Goal: Answer question/provide support: Share knowledge or assist other users

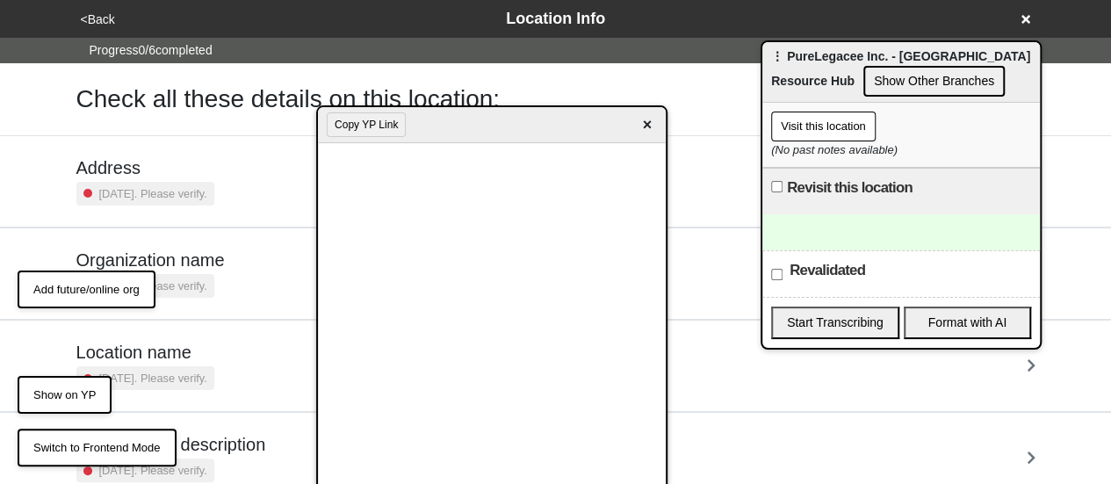
click at [653, 118] on span "×" at bounding box center [647, 125] width 20 height 24
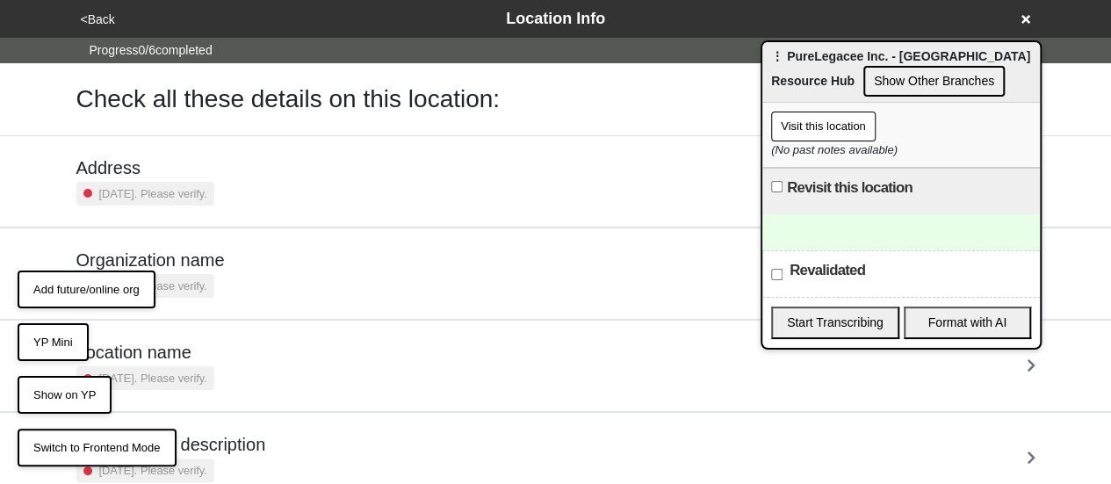
click at [69, 349] on button "YP Mini" at bounding box center [53, 342] width 71 height 39
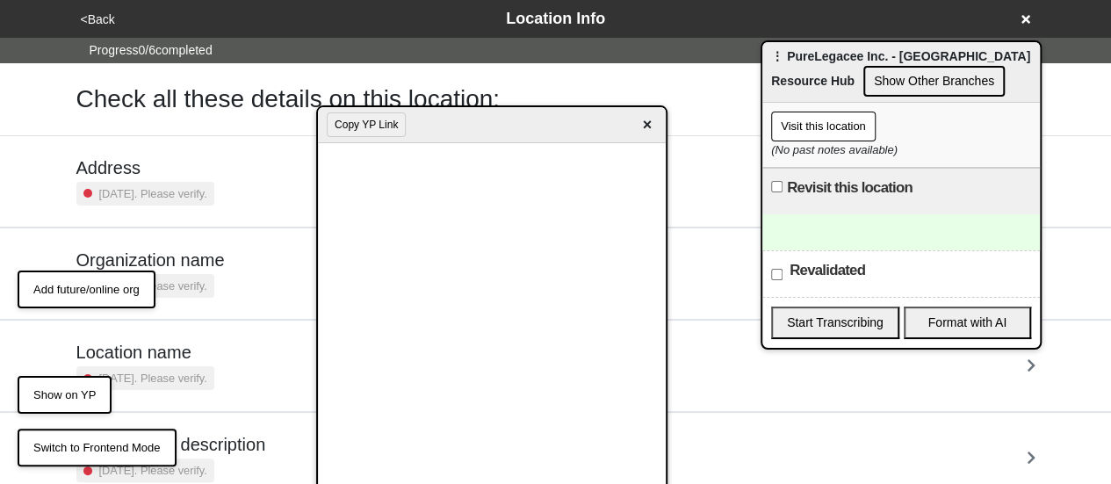
scroll to position [241, 0]
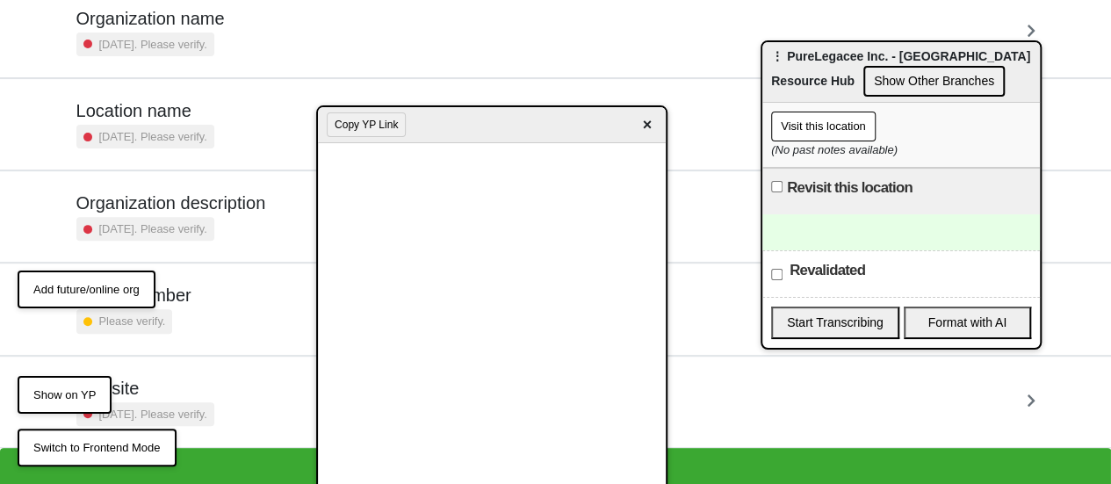
drag, startPoint x: 979, startPoint y: 104, endPoint x: 970, endPoint y: 102, distance: 9.2
click at [978, 104] on div "Visit this location (No past notes available)" at bounding box center [900, 135] width 277 height 65
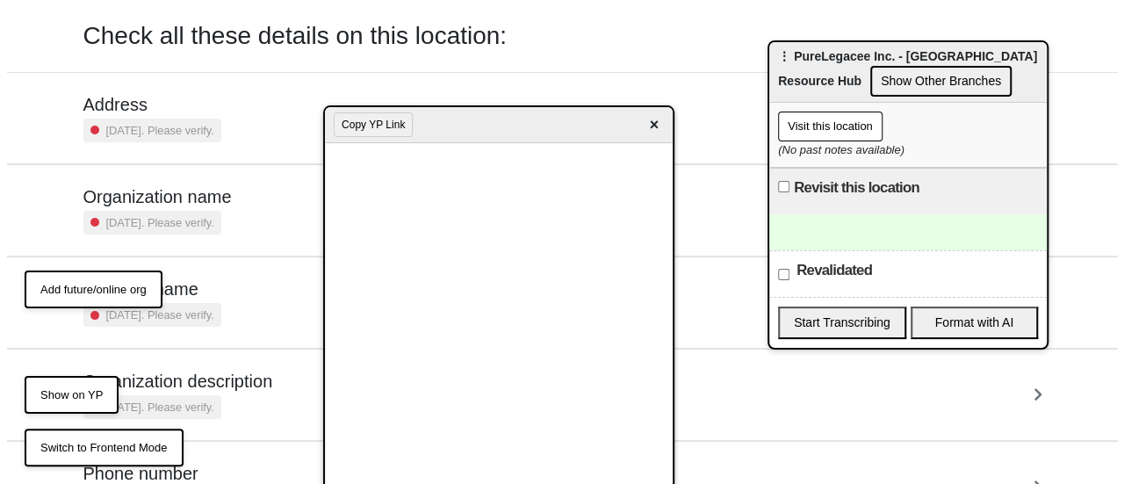
scroll to position [0, 0]
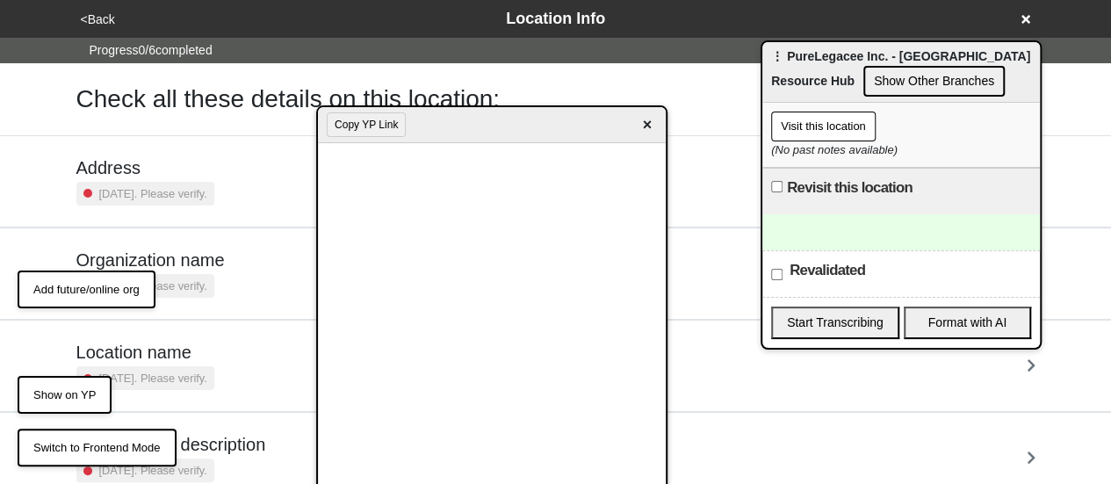
click at [104, 36] on div "<Back Location Info" at bounding box center [555, 19] width 975 height 38
click at [104, 28] on button "<Back" at bounding box center [98, 20] width 45 height 20
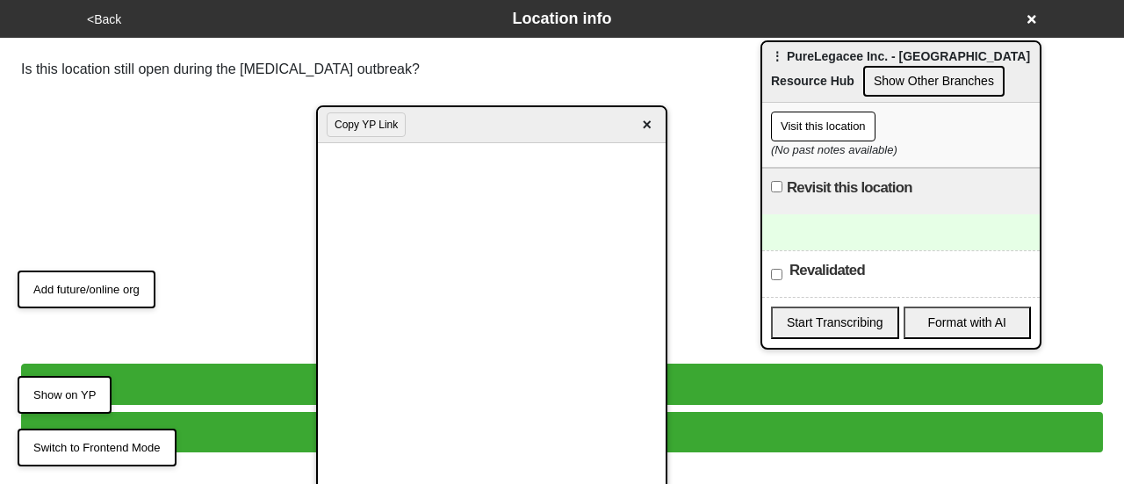
click at [227, 428] on button "NO, IT’S CLOSED" at bounding box center [562, 432] width 1082 height 40
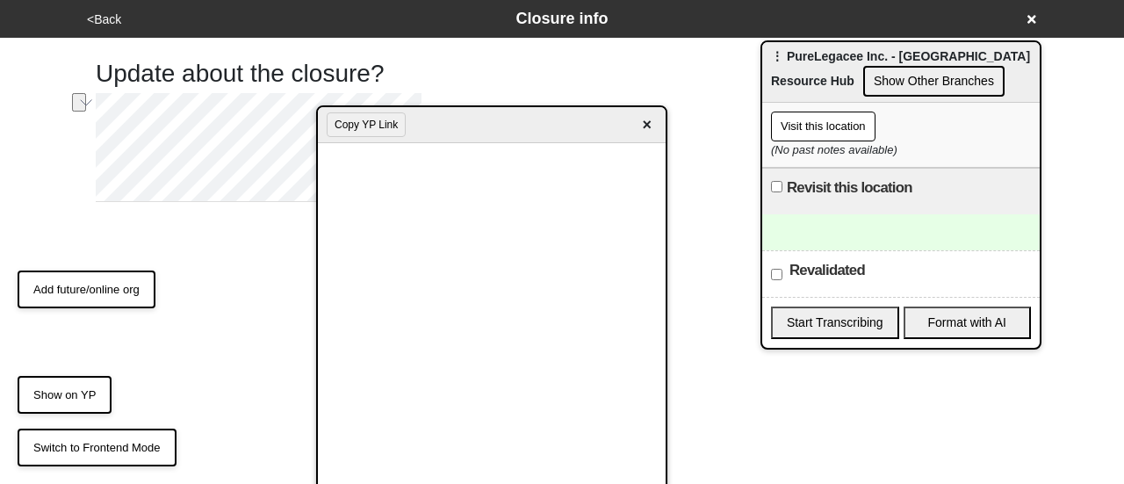
click at [358, 88] on div "Update about the closure? OK CANCEL" at bounding box center [348, 129] width 505 height 182
type textarea "x"
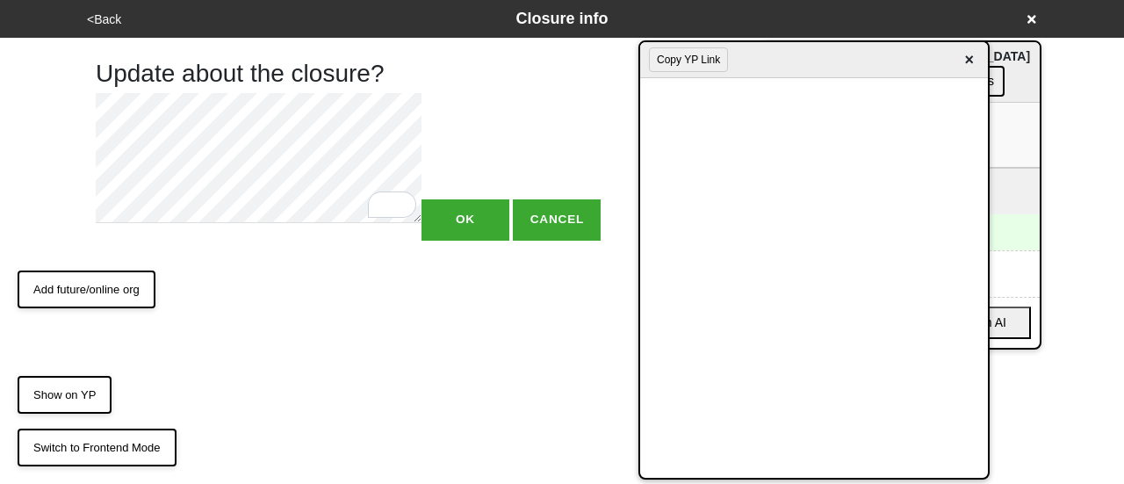
click at [741, 68] on div "Copy YP Link ×" at bounding box center [814, 60] width 348 height 36
click at [83, 99] on html "<Back Closure info Update about the closure? OK CANCEL Switch to Frontend Mode …" at bounding box center [562, 155] width 1124 height 311
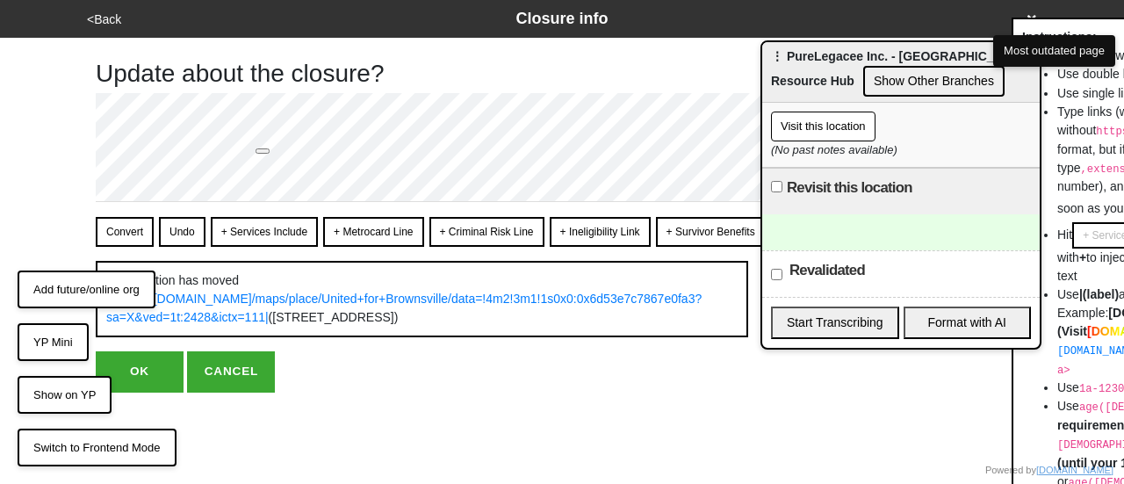
click at [128, 231] on button "Convert" at bounding box center [125, 232] width 58 height 30
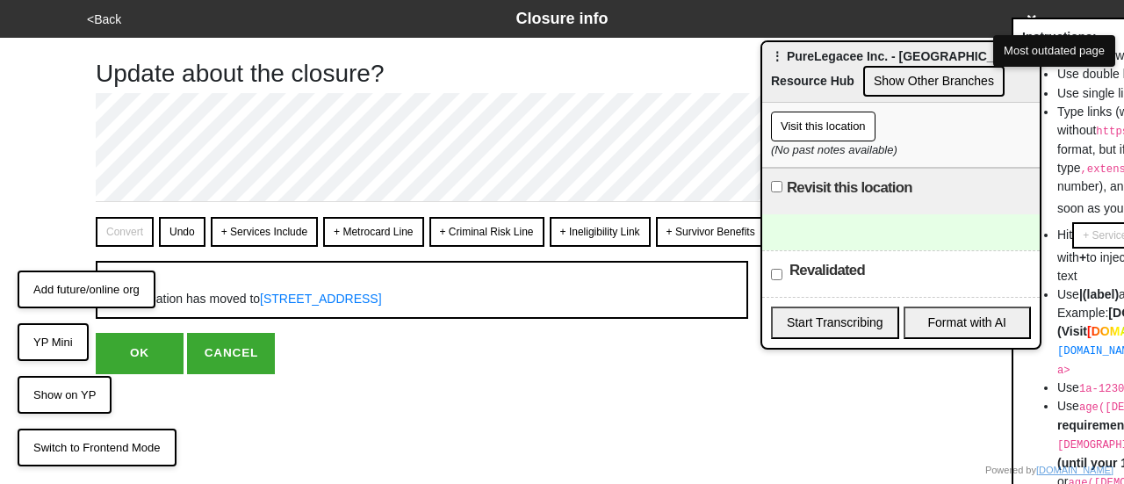
click at [160, 366] on button "OK" at bounding box center [140, 353] width 88 height 40
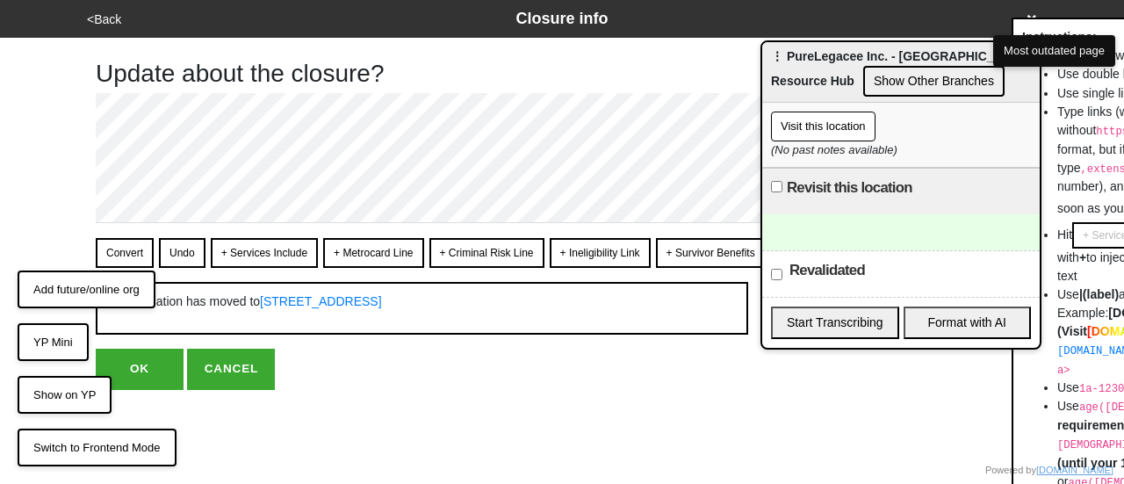
click at [151, 363] on button "OK" at bounding box center [140, 369] width 88 height 40
type textarea "x"
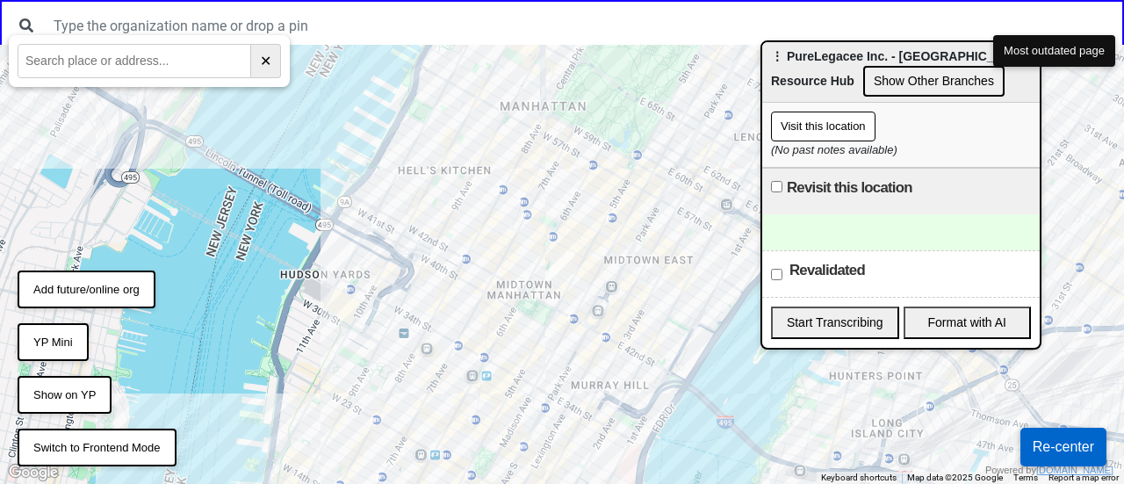
click at [56, 349] on button "YP Mini" at bounding box center [53, 342] width 71 height 39
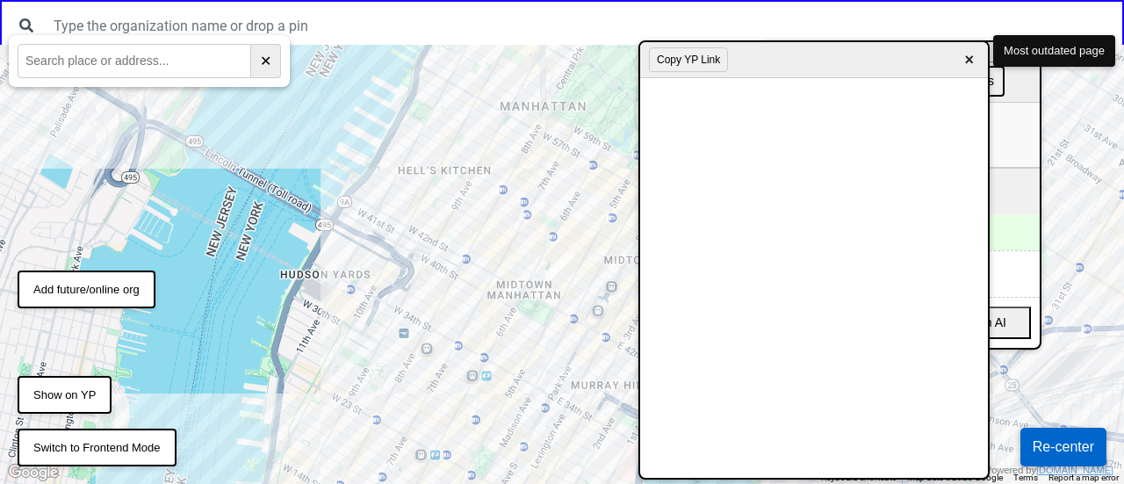
click at [699, 55] on button "Copy YP Link" at bounding box center [688, 59] width 79 height 25
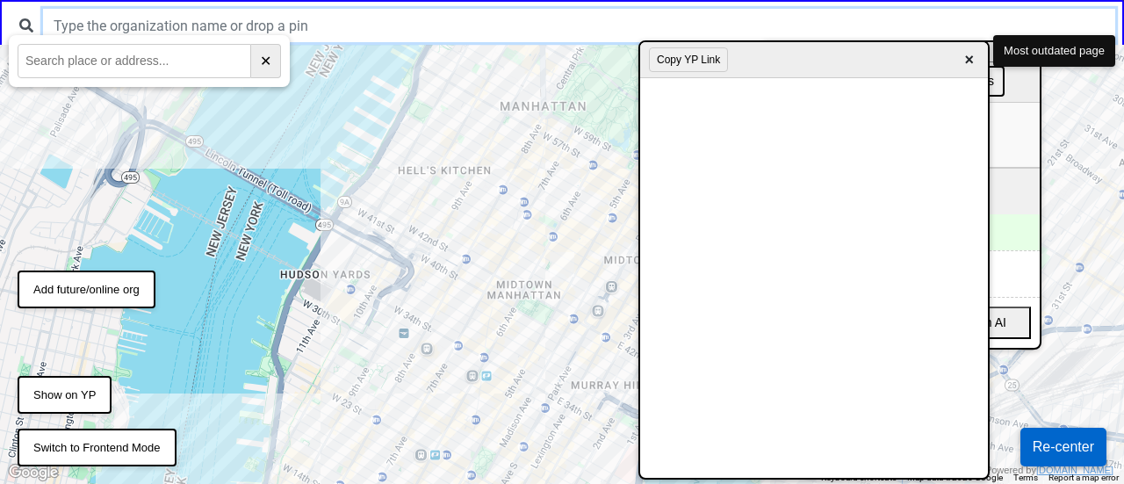
click at [555, 22] on input "text" at bounding box center [579, 25] width 1072 height 33
click at [160, 25] on input "pure le" at bounding box center [579, 25] width 1072 height 33
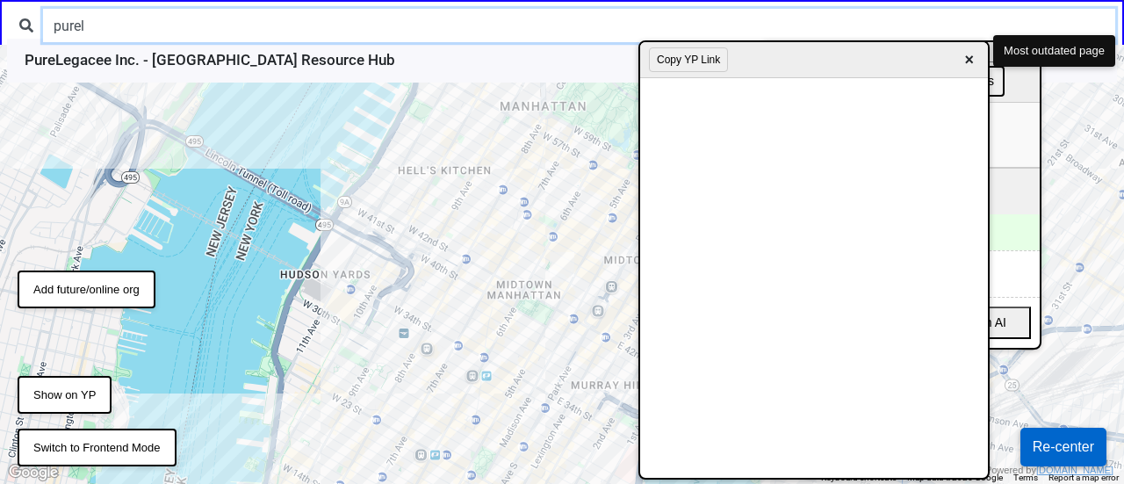
type input "purel"
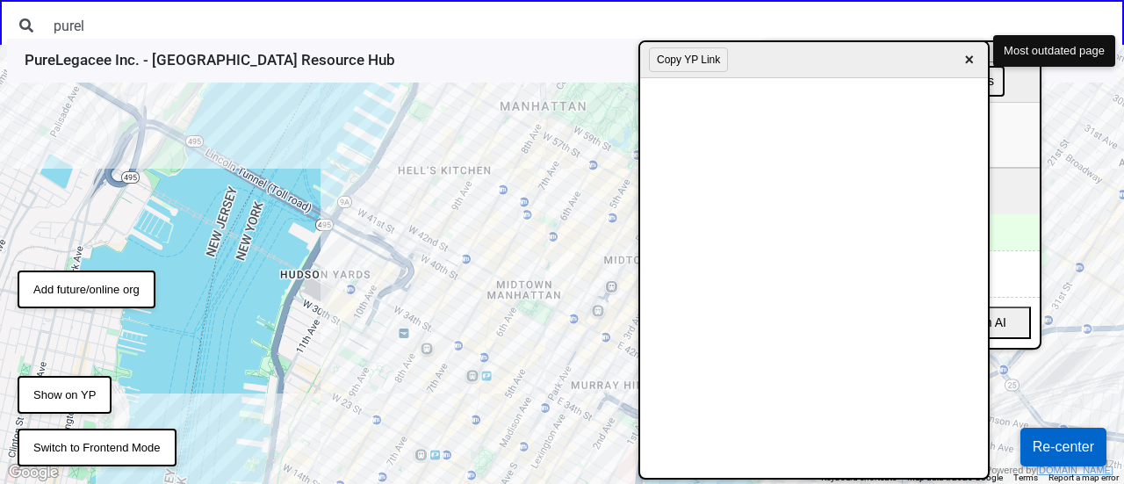
click at [76, 405] on button "Show on YP" at bounding box center [65, 395] width 94 height 39
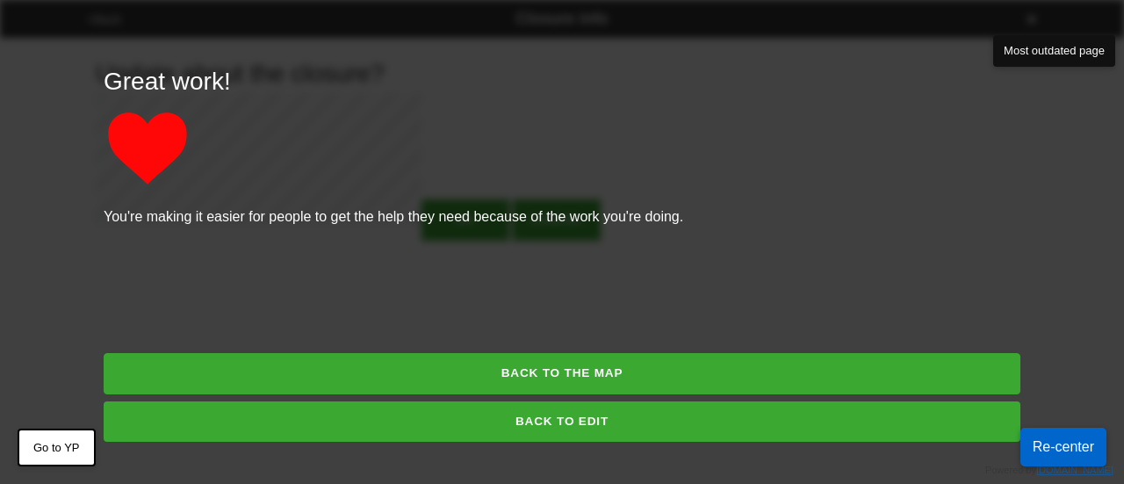
click at [505, 415] on button "BACK TO EDIT" at bounding box center [562, 421] width 917 height 40
type textarea "x"
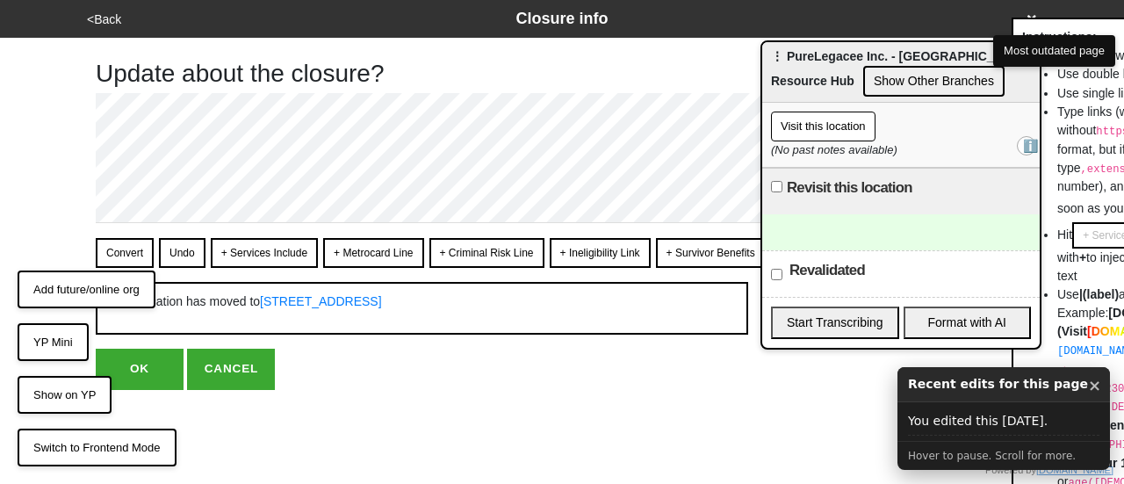
click at [143, 362] on button "OK" at bounding box center [140, 369] width 88 height 40
click at [147, 366] on button "OK" at bounding box center [140, 369] width 88 height 40
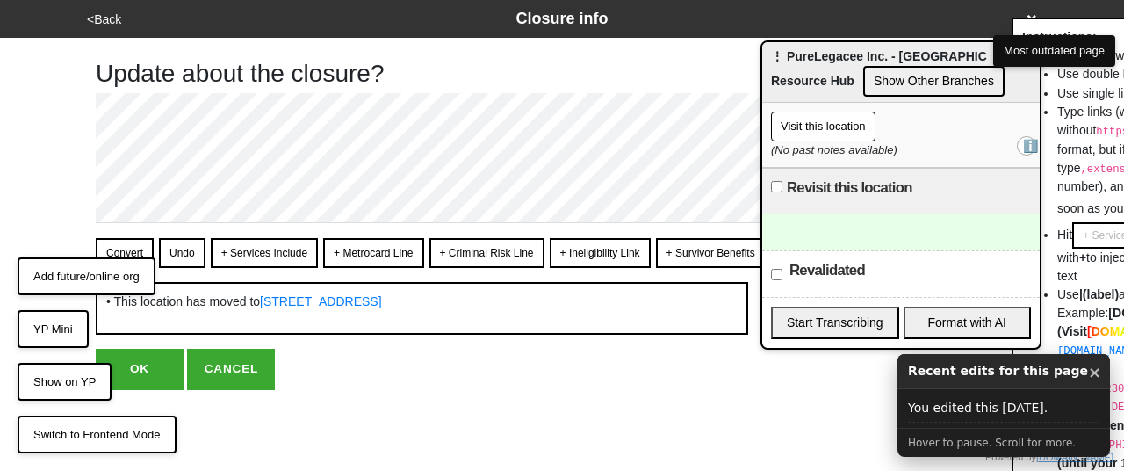
type textarea "x"
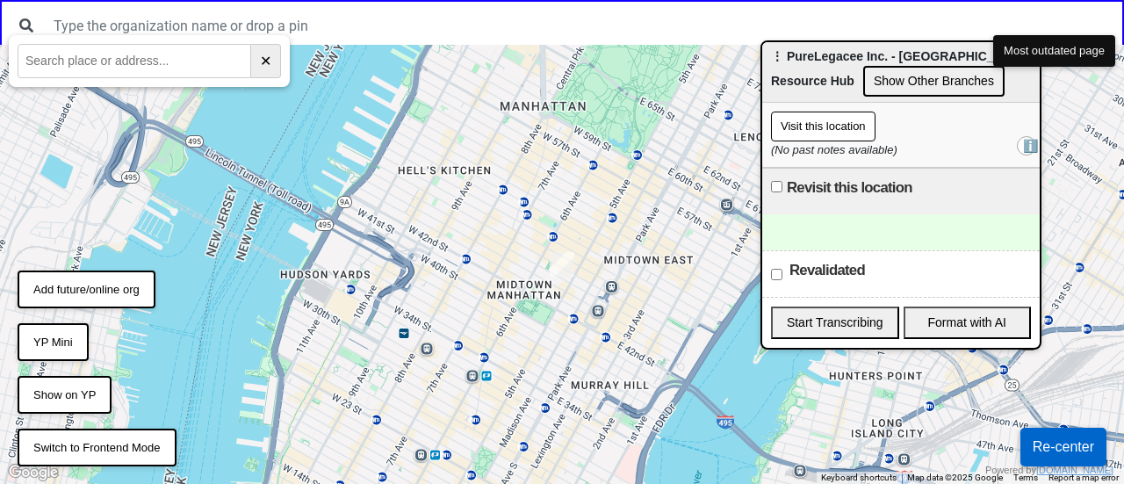
drag, startPoint x: 76, startPoint y: 403, endPoint x: 283, endPoint y: 446, distance: 211.6
click at [77, 403] on button "Show on YP" at bounding box center [65, 395] width 94 height 39
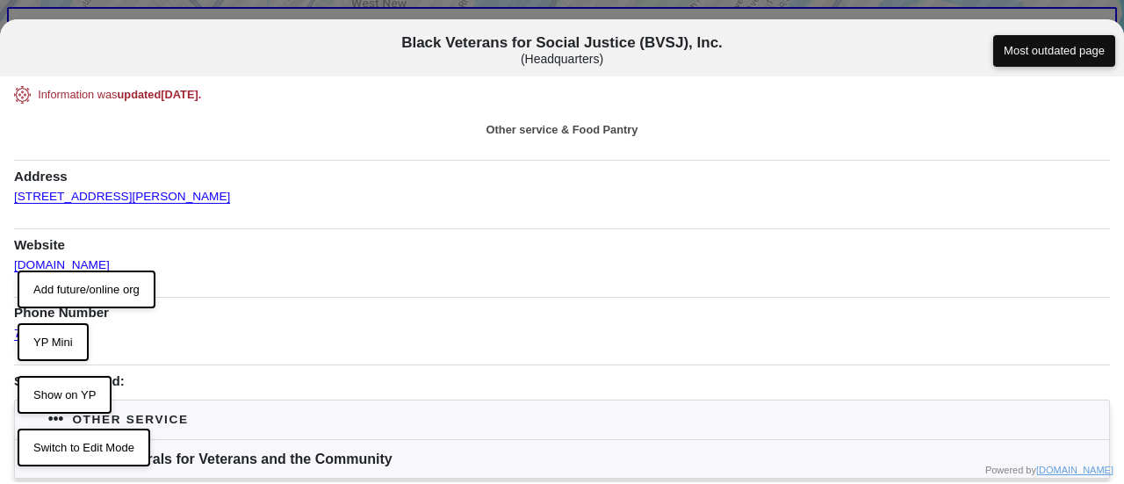
click at [92, 447] on button "Switch to Edit Mode" at bounding box center [84, 447] width 133 height 39
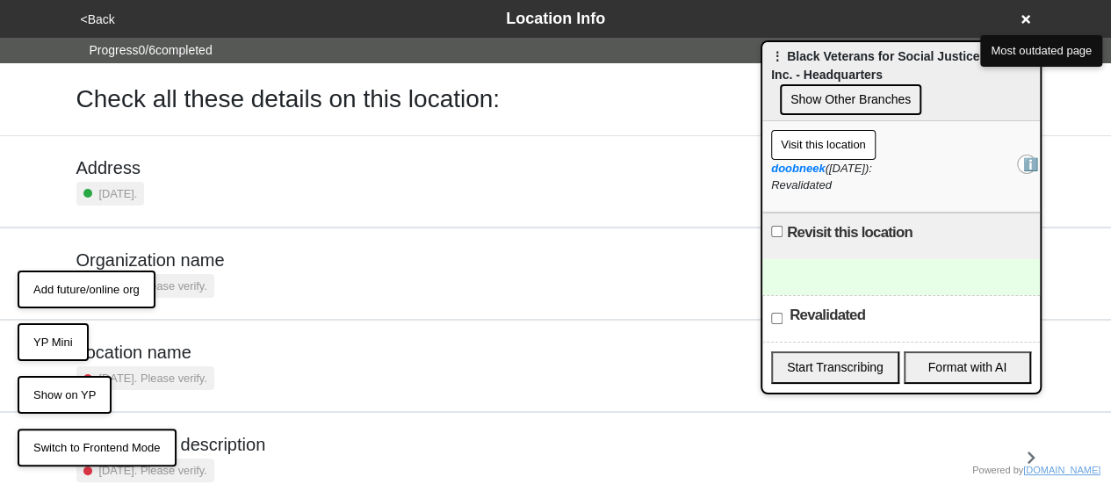
click at [969, 142] on div "Visit this location" at bounding box center [901, 145] width 260 height 30
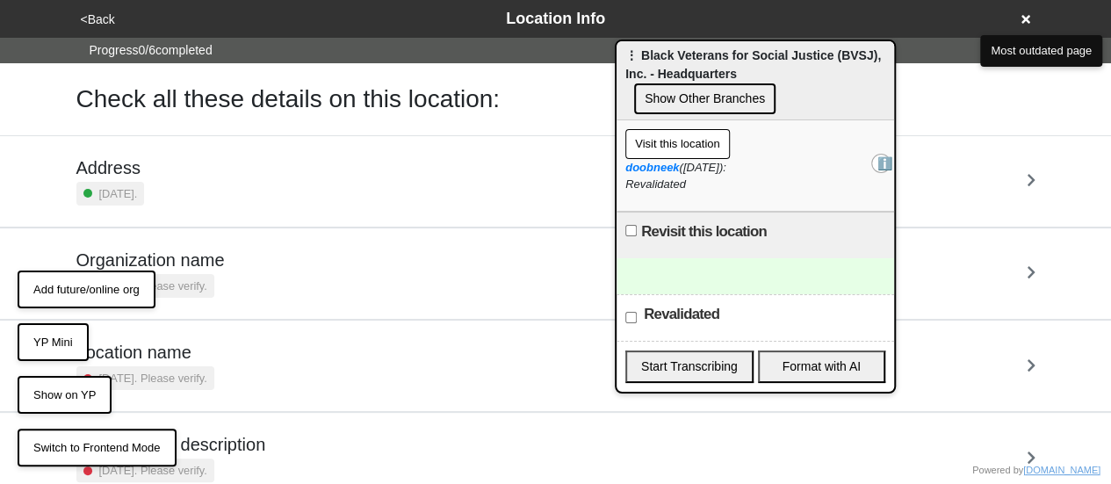
drag, startPoint x: 881, startPoint y: 76, endPoint x: 734, endPoint y: 75, distance: 147.5
click at [735, 76] on span "⋮ Black Veterans for Social Justice (BVSJ), Inc. - Headquarters" at bounding box center [752, 64] width 255 height 32
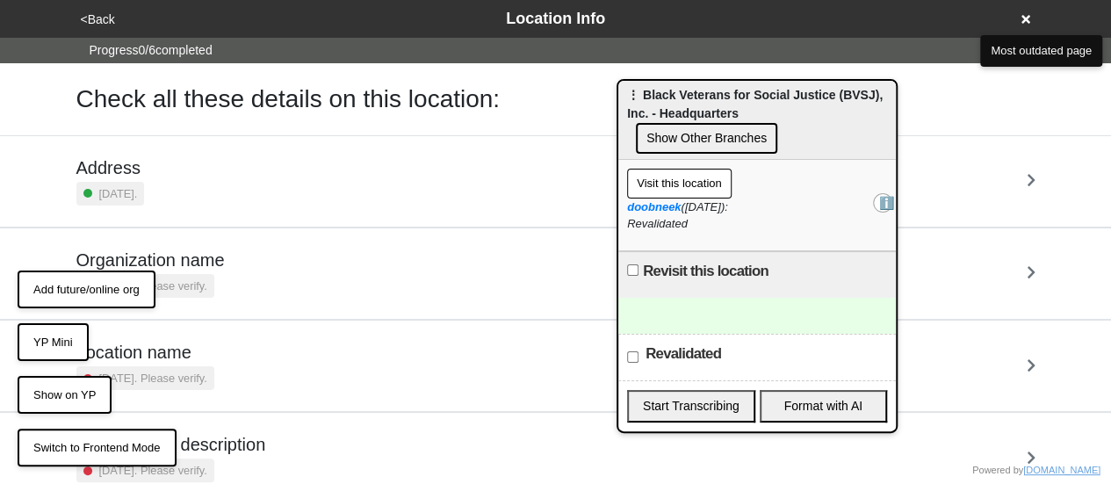
click at [662, 88] on span "⋮ Black Veterans for Social Justice (BVSJ), Inc. - Headquarters" at bounding box center [754, 104] width 255 height 32
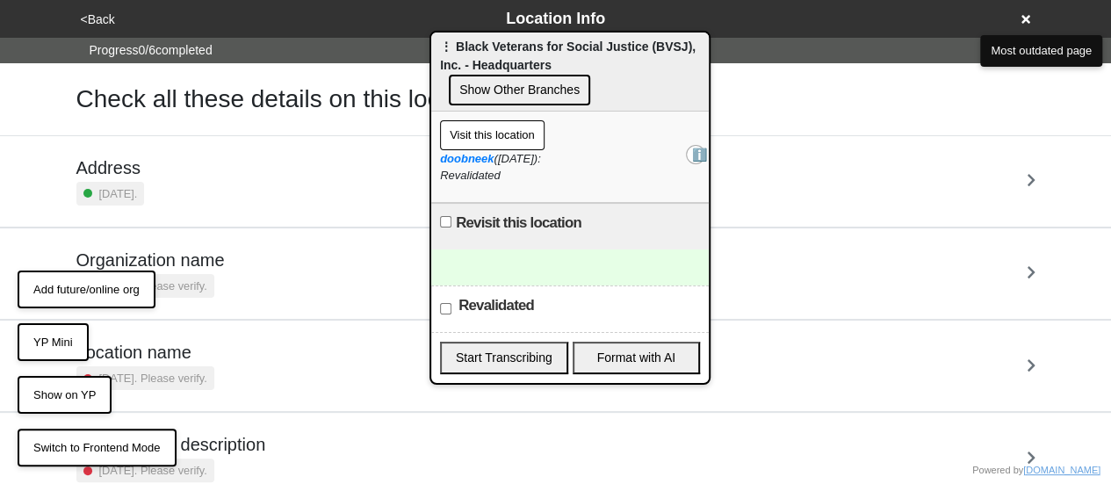
drag, startPoint x: 671, startPoint y: 83, endPoint x: 499, endPoint y: 64, distance: 173.2
click at [499, 64] on span "⋮ Black Veterans for Social Justice (BVSJ), Inc. - Headquarters" at bounding box center [567, 56] width 255 height 32
click at [500, 266] on div at bounding box center [569, 267] width 277 height 36
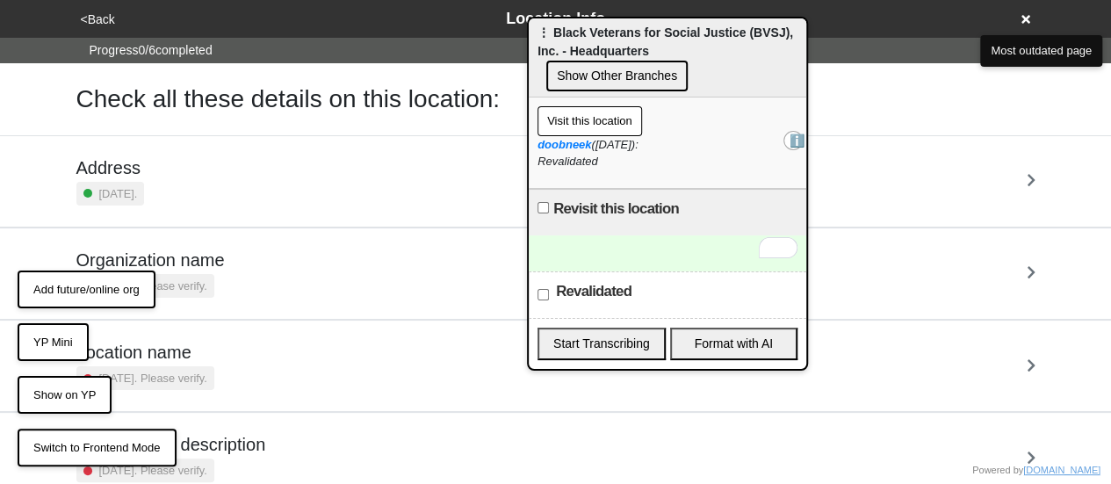
drag, startPoint x: 502, startPoint y: 61, endPoint x: 570, endPoint y: 52, distance: 68.3
click at [570, 52] on span "⋮ Black Veterans for Social Justice (BVSJ), Inc. - Headquarters" at bounding box center [664, 41] width 255 height 32
click at [545, 291] on input "Revalidated" at bounding box center [544, 294] width 11 height 11
checkbox input "true"
drag, startPoint x: 536, startPoint y: 161, endPoint x: 637, endPoint y: 167, distance: 102.0
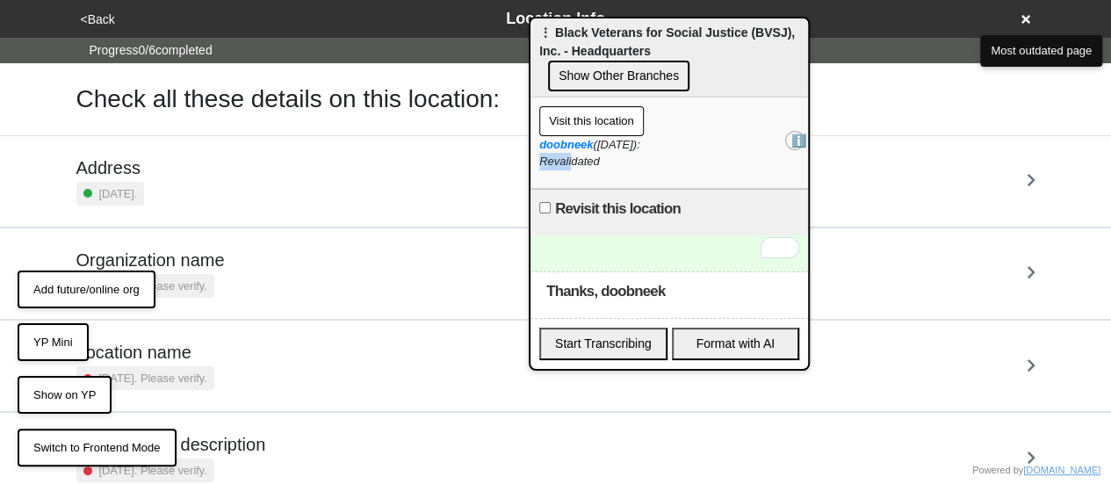
click at [590, 169] on div "Visit this location ℹ️ doobneek (2025-08-25): Revalidated" at bounding box center [668, 142] width 277 height 91
click at [613, 267] on div "To enrich screen reader interactions, please activate Accessibility in Grammarl…" at bounding box center [668, 253] width 277 height 36
click at [543, 210] on input "Revisit this location" at bounding box center [544, 207] width 11 height 11
checkbox input "true"
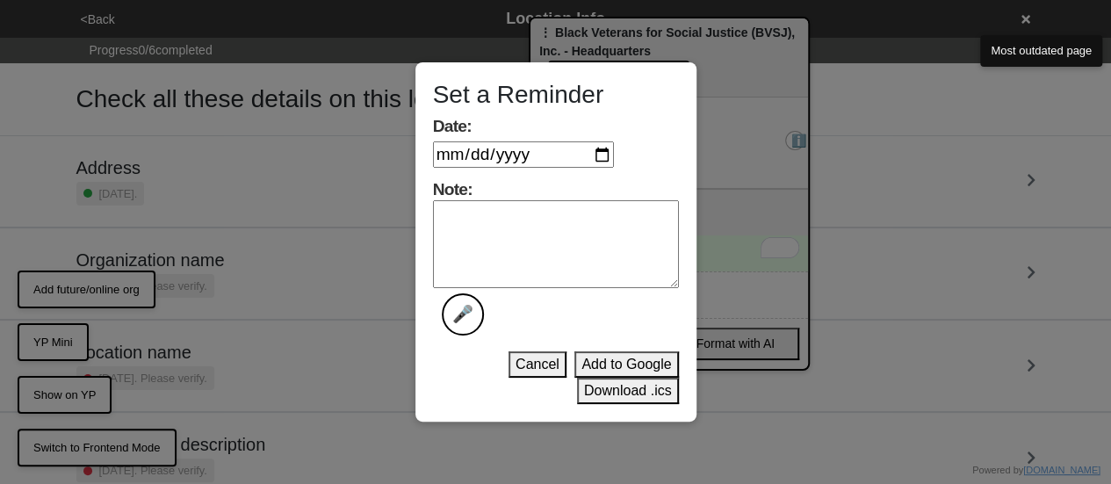
click at [604, 155] on input "Date:" at bounding box center [523, 154] width 181 height 26
type input "2025-09-17"
click at [541, 241] on textarea "Note: 🎤" at bounding box center [556, 244] width 246 height 88
type textarea "follow"
drag, startPoint x: 602, startPoint y: 385, endPoint x: 597, endPoint y: 320, distance: 64.3
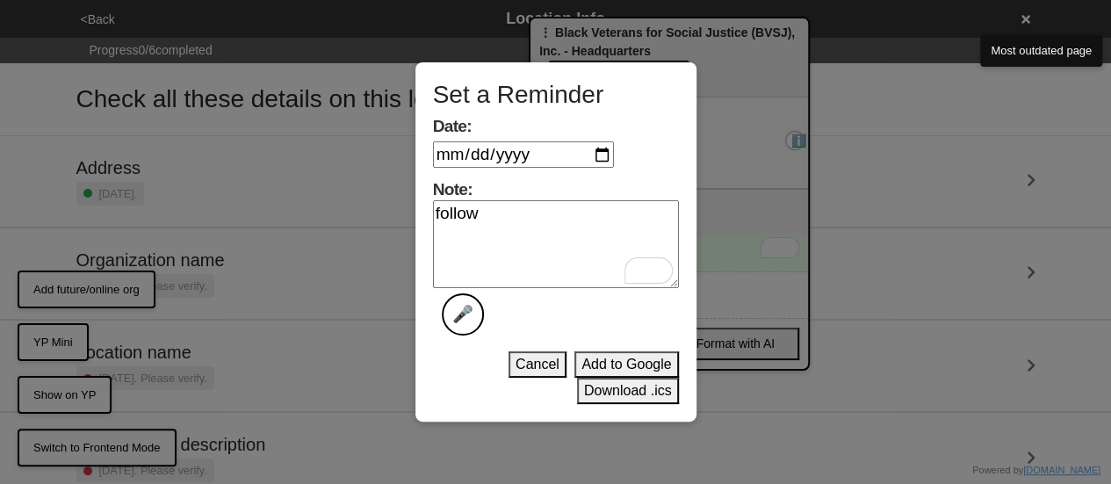
click at [597, 320] on div "Set a Reminder Date: 2025-09-17 Note: follow 🎤 Cancel Add to Google Download .i…" at bounding box center [555, 242] width 281 height 360
click at [609, 385] on button "Download .ics" at bounding box center [628, 391] width 102 height 26
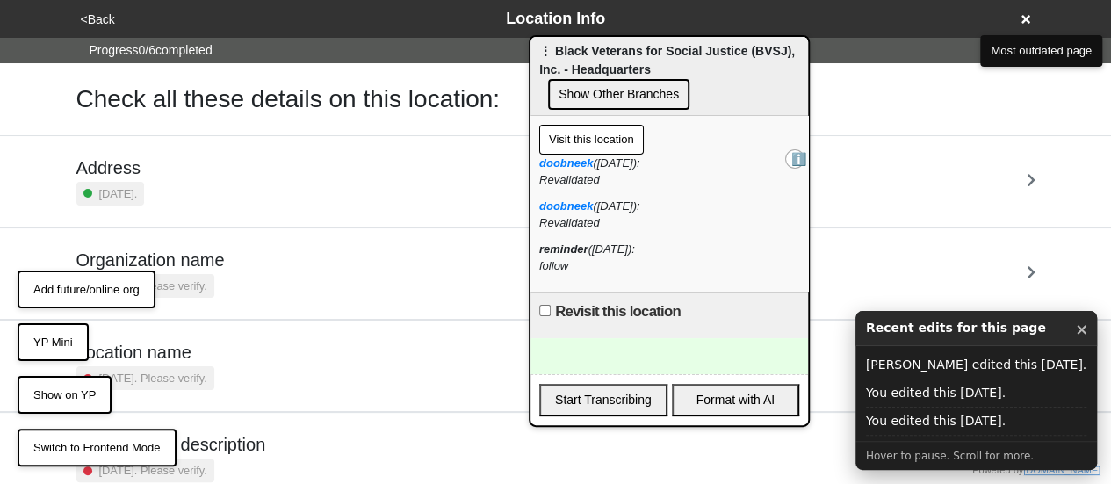
click at [986, 335] on div "Recent edits for this page ×" at bounding box center [975, 328] width 241 height 35
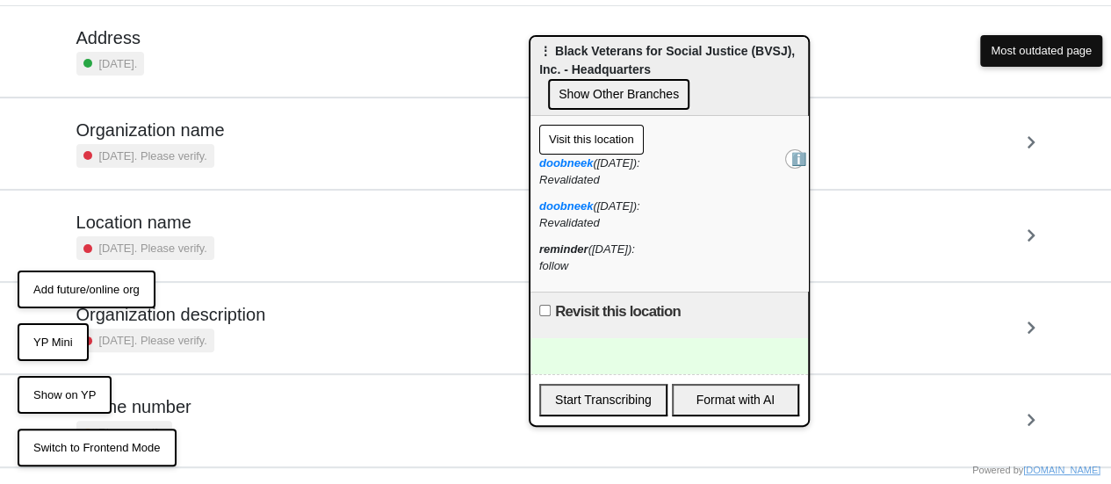
scroll to position [241, 0]
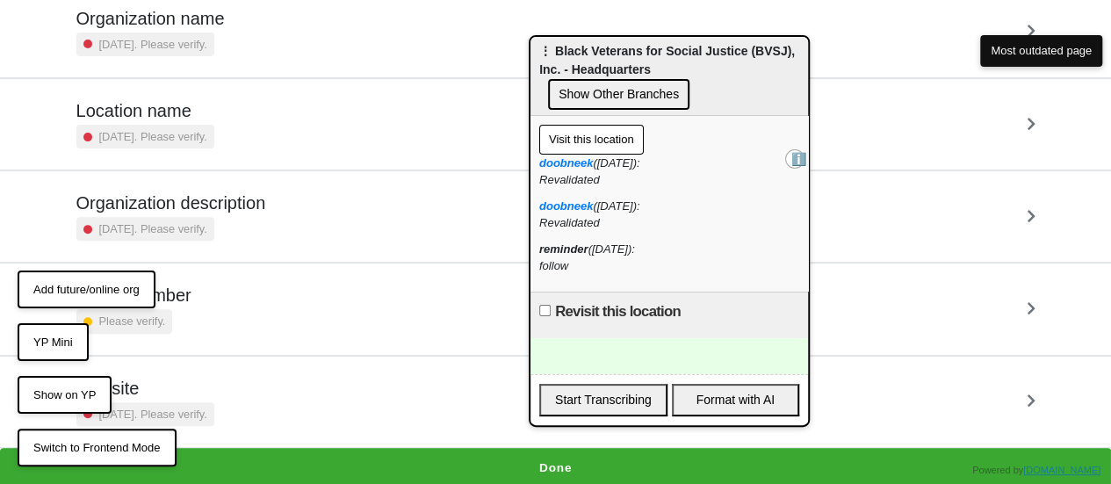
click at [555, 264] on div "reminder ([DATE]): follow" at bounding box center [669, 258] width 260 height 34
drag, startPoint x: 540, startPoint y: 246, endPoint x: 601, endPoint y: 263, distance: 62.8
click at [601, 263] on div "reminder ([DATE]): follow" at bounding box center [669, 258] width 260 height 34
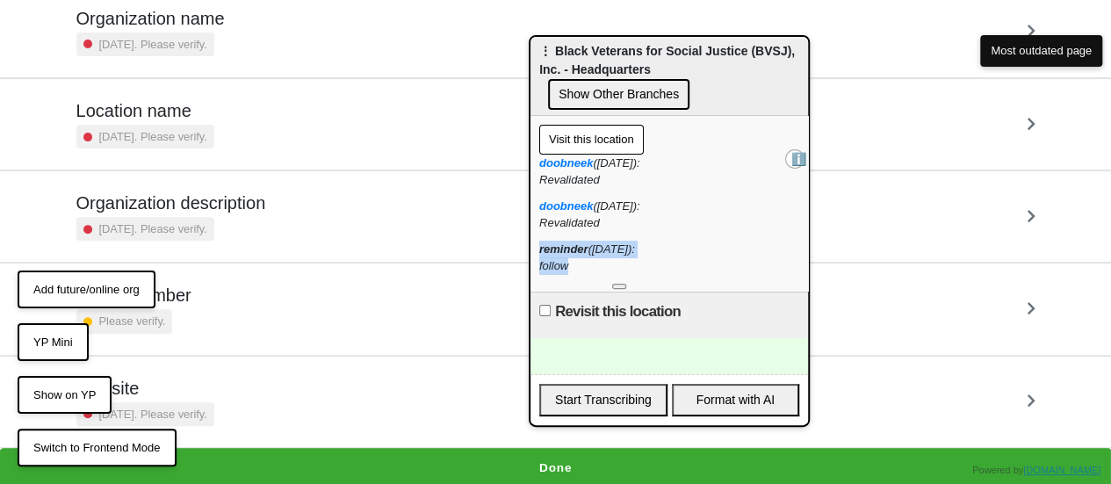
click at [649, 250] on div "reminder ([DATE]): follow" at bounding box center [669, 258] width 260 height 34
drag, startPoint x: 641, startPoint y: 249, endPoint x: 654, endPoint y: 248, distance: 13.3
click at [654, 248] on div "reminder ([DATE]): follow" at bounding box center [669, 258] width 260 height 34
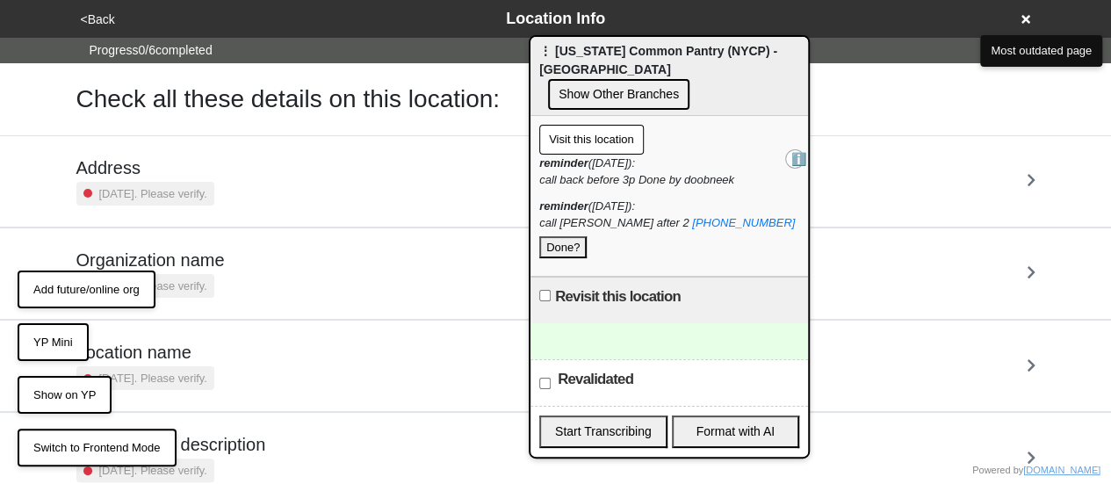
click at [557, 236] on button "Done?" at bounding box center [562, 247] width 47 height 23
click at [612, 236] on div "reminder (2025-08-27): call luis after 2 ‪ (917) 816-3553 ‬ Thanks!" at bounding box center [669, 228] width 260 height 61
click at [93, 294] on button "Add future/online org" at bounding box center [87, 289] width 138 height 39
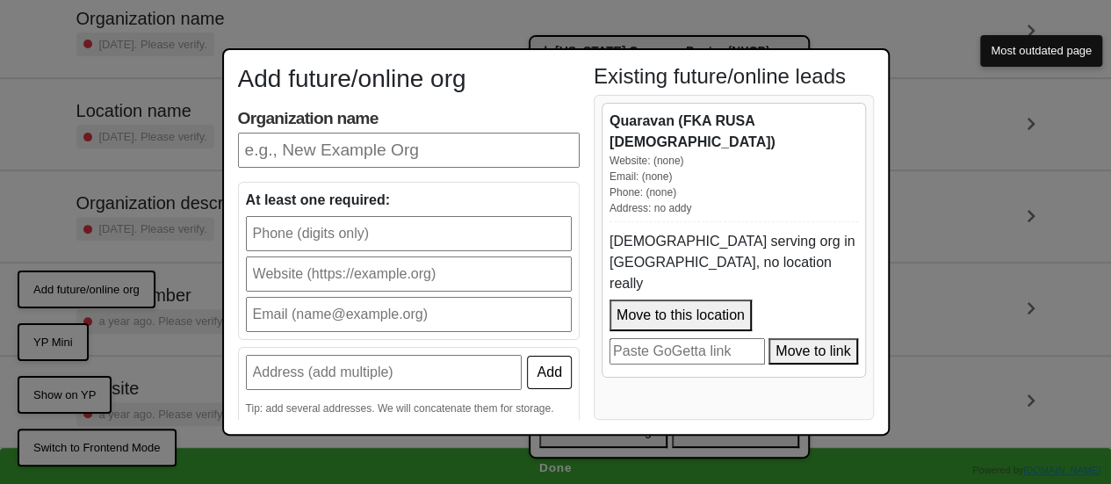
scroll to position [201, 0]
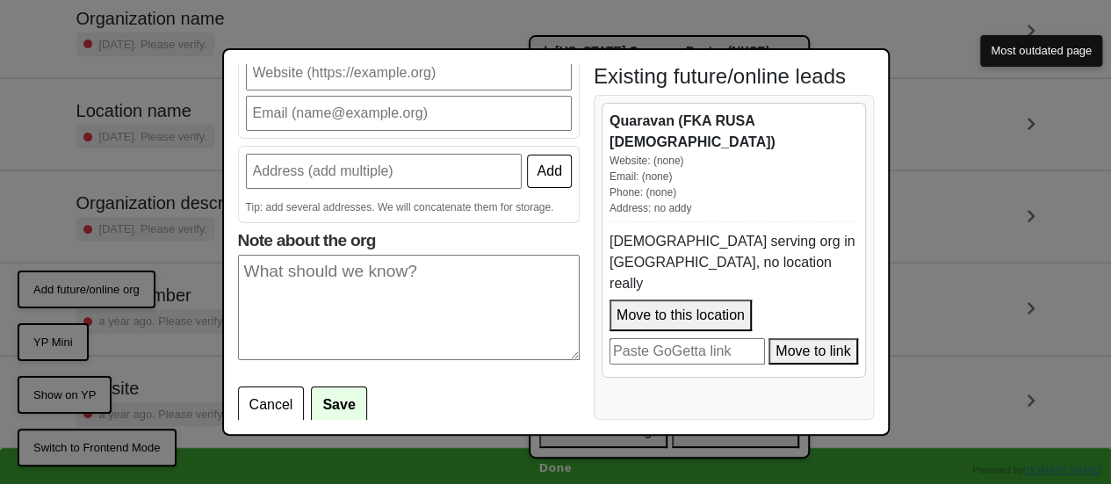
click at [683, 17] on div "Add future/online org Organization name At least one required: Add Tip: add sev…" at bounding box center [555, 242] width 1111 height 484
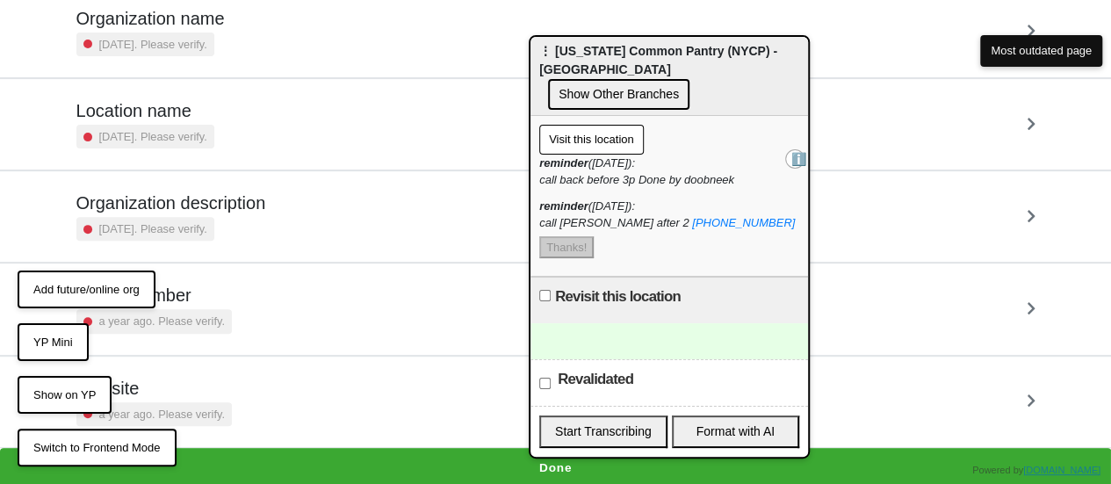
click at [61, 344] on button "YP Mini" at bounding box center [53, 342] width 71 height 39
click at [65, 335] on button "YP Mini" at bounding box center [53, 342] width 71 height 39
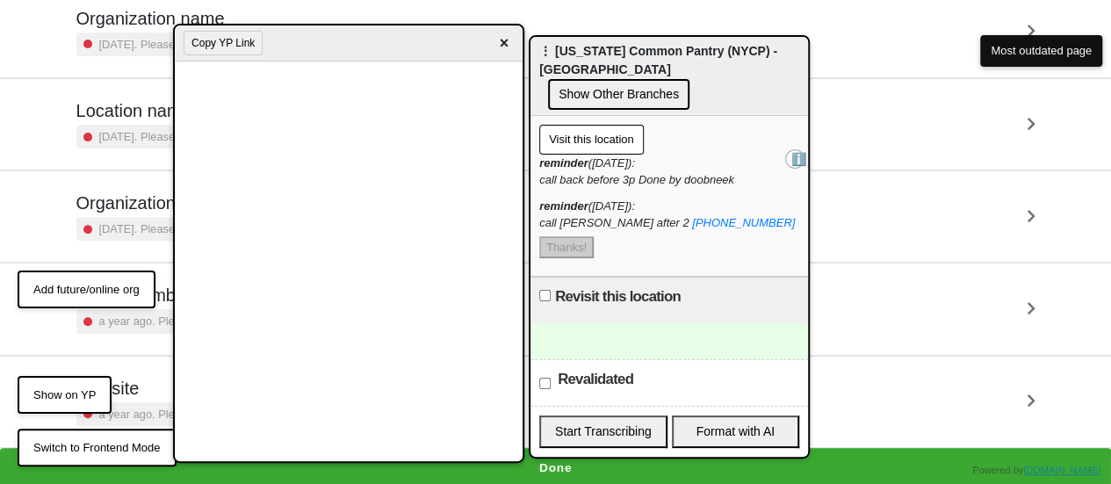
drag, startPoint x: 767, startPoint y: 59, endPoint x: 258, endPoint y: 31, distance: 510.0
click at [258, 31] on div "Copy YP Link ×" at bounding box center [349, 43] width 348 height 36
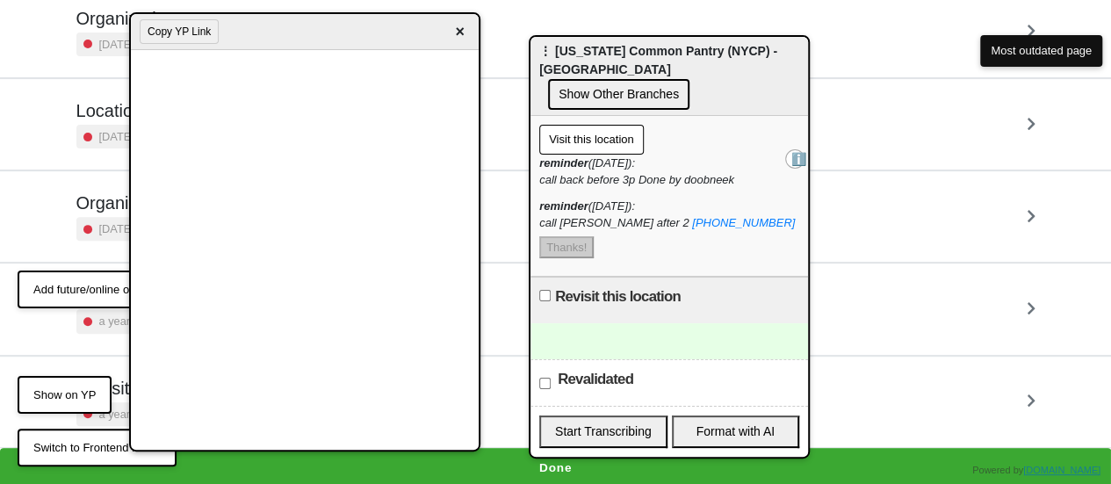
click at [463, 32] on span "×" at bounding box center [460, 32] width 20 height 24
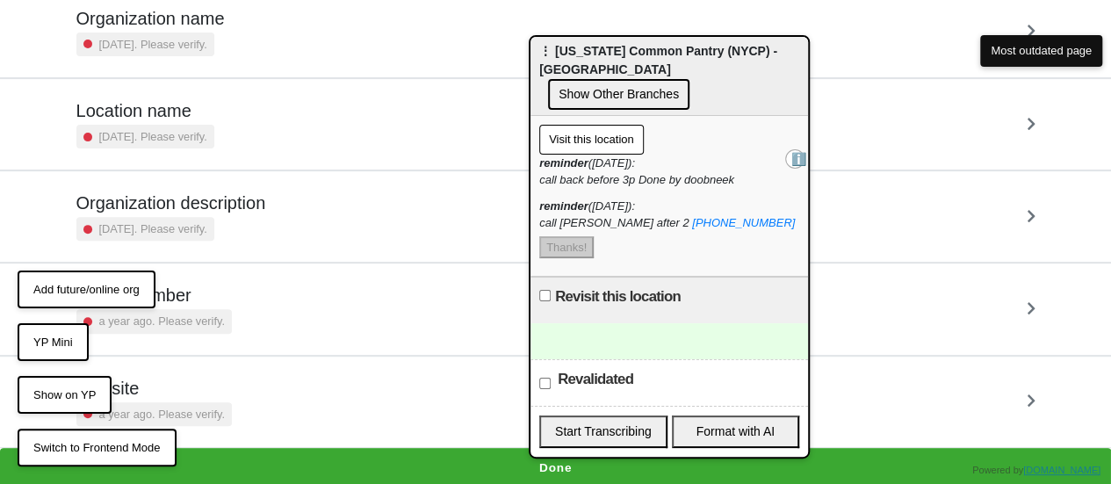
click at [57, 331] on button "YP Mini" at bounding box center [53, 342] width 71 height 39
click at [53, 342] on button "YP Mini" at bounding box center [53, 342] width 71 height 39
click at [63, 334] on button "YP Mini" at bounding box center [53, 342] width 71 height 39
click at [60, 339] on button "YP Mini" at bounding box center [53, 342] width 71 height 39
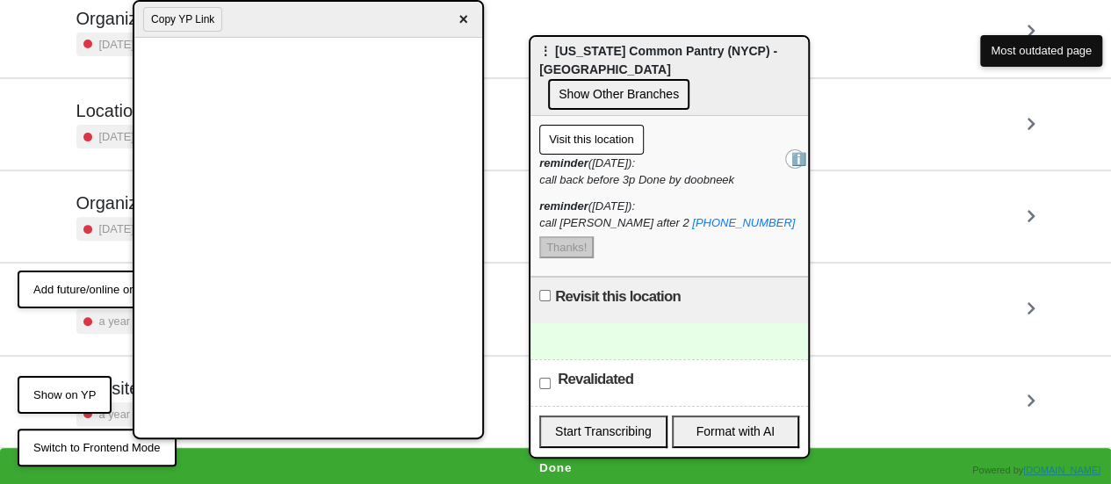
drag, startPoint x: 351, startPoint y: 32, endPoint x: 352, endPoint y: 11, distance: 21.1
click at [354, 10] on div "Copy YP Link ×" at bounding box center [308, 20] width 348 height 36
click at [460, 16] on span "×" at bounding box center [462, 20] width 20 height 24
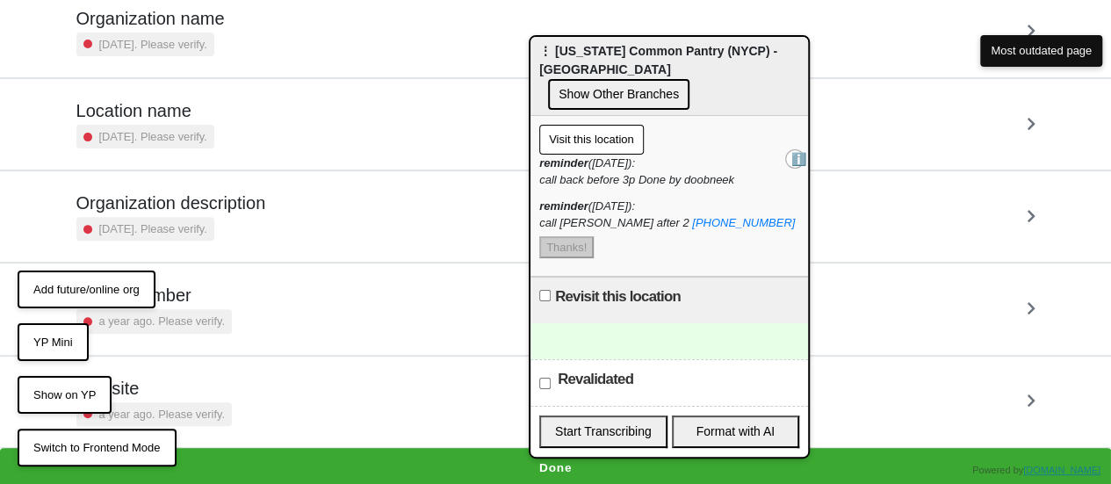
click at [97, 284] on button "Add future/online org" at bounding box center [87, 289] width 138 height 39
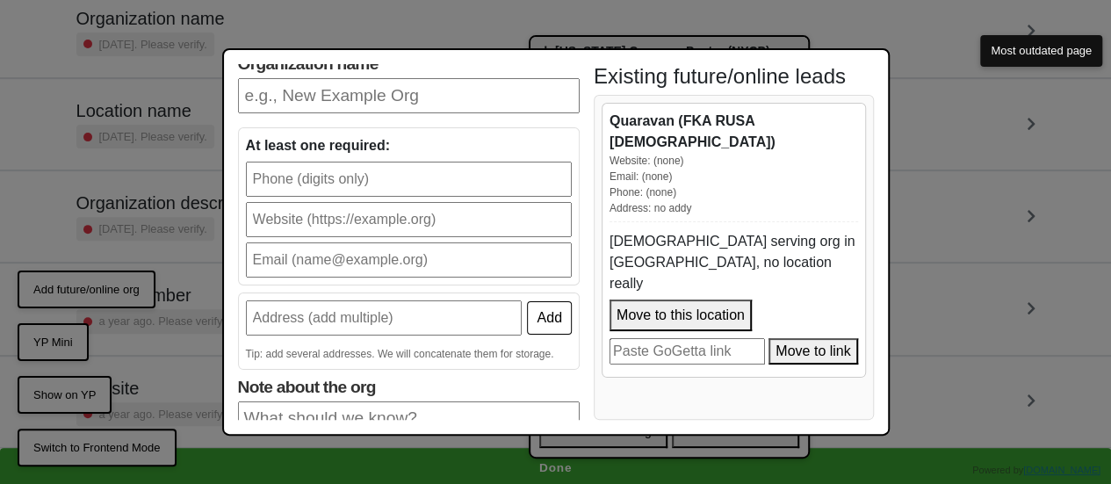
scroll to position [0, 0]
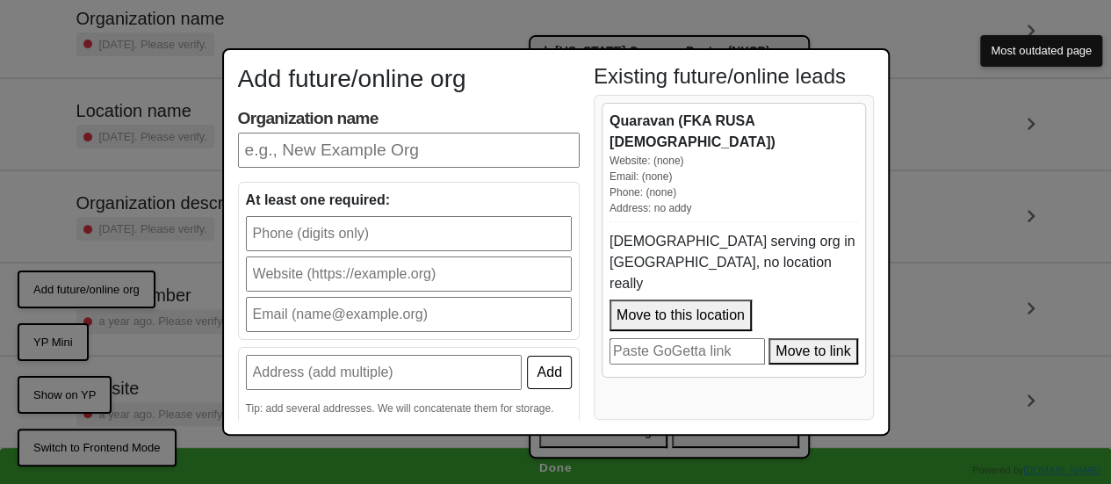
click at [489, 160] on input "Organization name" at bounding box center [409, 150] width 342 height 35
type input "Streetlives"
type input "9173101841"
type input "doobneek@streetlives.nyc"
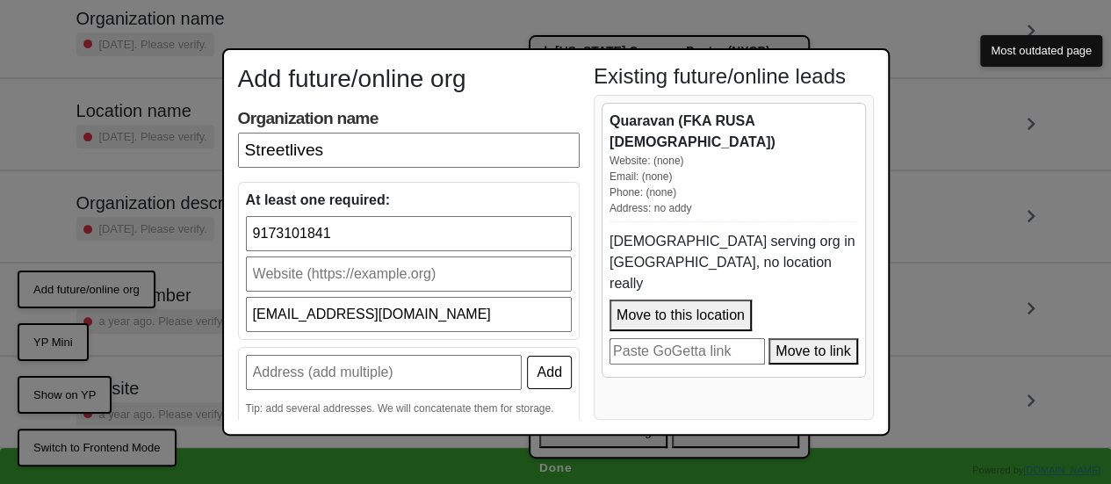
click at [477, 275] on input "text" at bounding box center [409, 273] width 326 height 35
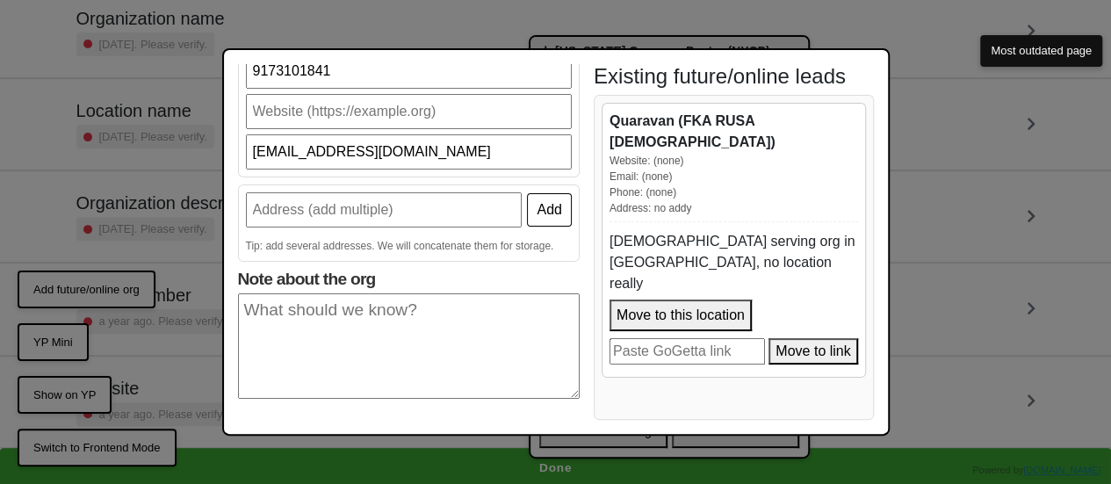
scroll to position [201, 0]
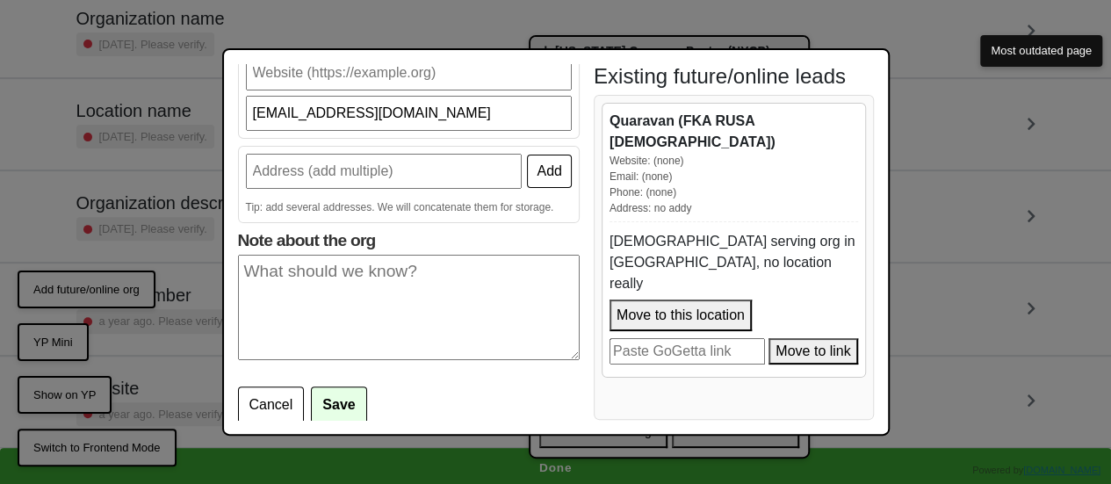
click at [392, 270] on textarea "Note about the org" at bounding box center [409, 307] width 342 height 105
click at [417, 269] on textarea "Note about the org" at bounding box center [409, 307] width 342 height 105
click at [376, 291] on textarea "Note about the org" at bounding box center [409, 307] width 342 height 105
click at [450, 173] on input "text" at bounding box center [384, 171] width 277 height 35
type input "332 E 53rd St"
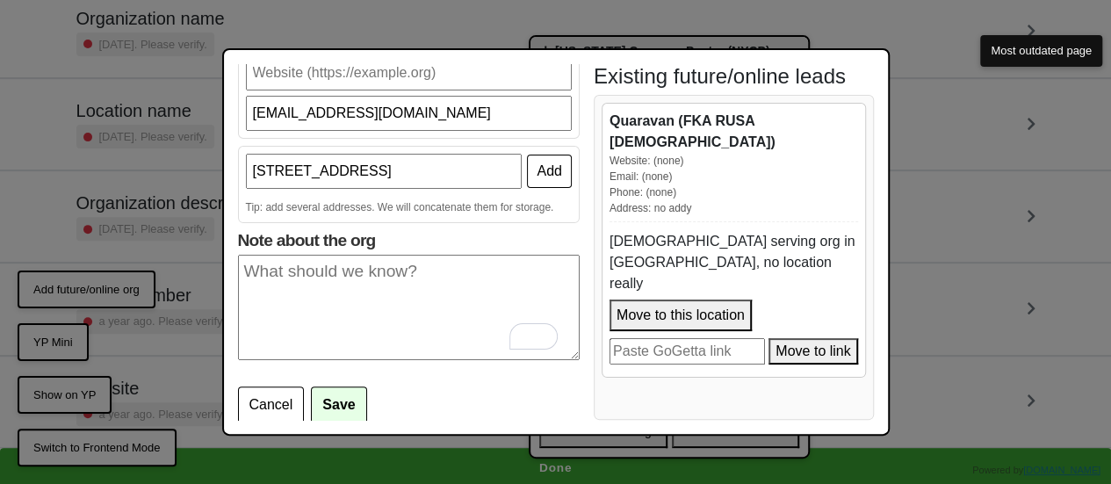
click at [541, 176] on button "Add" at bounding box center [549, 171] width 44 height 33
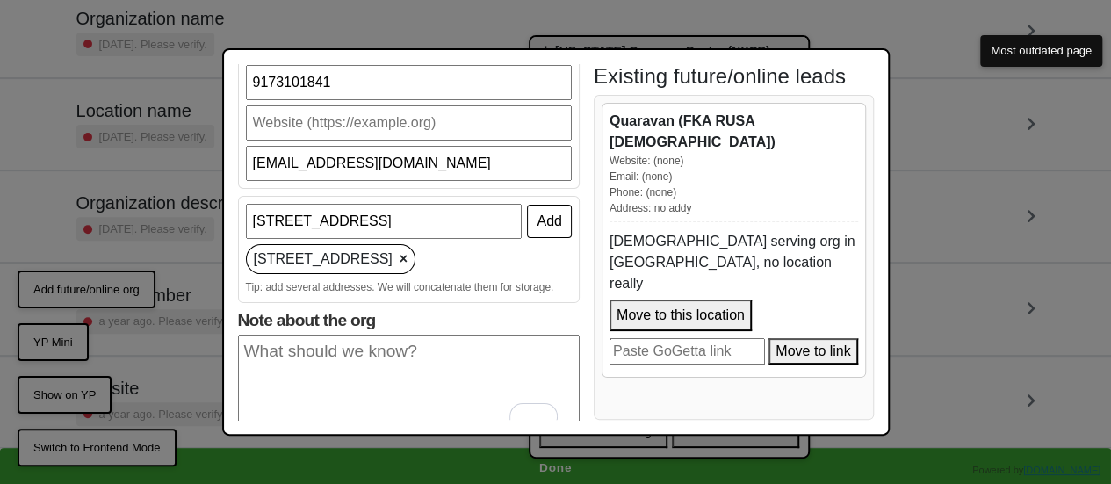
scroll to position [0, 0]
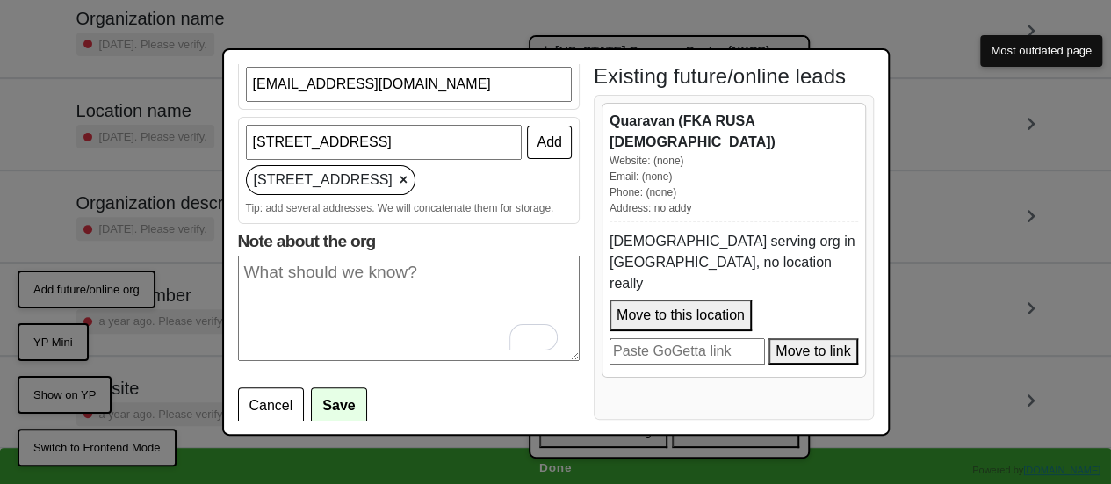
click at [351, 394] on button "Save" at bounding box center [338, 405] width 55 height 37
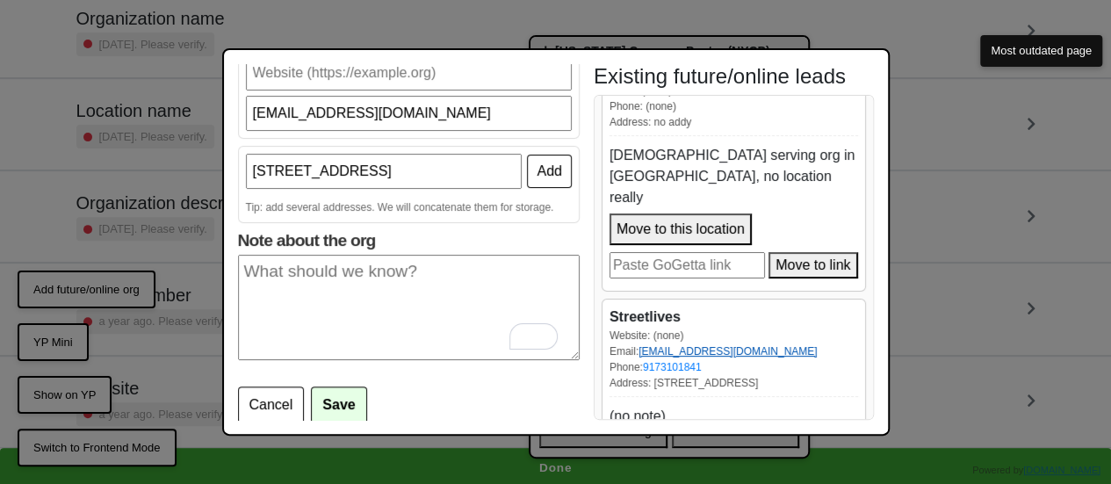
scroll to position [147, 0]
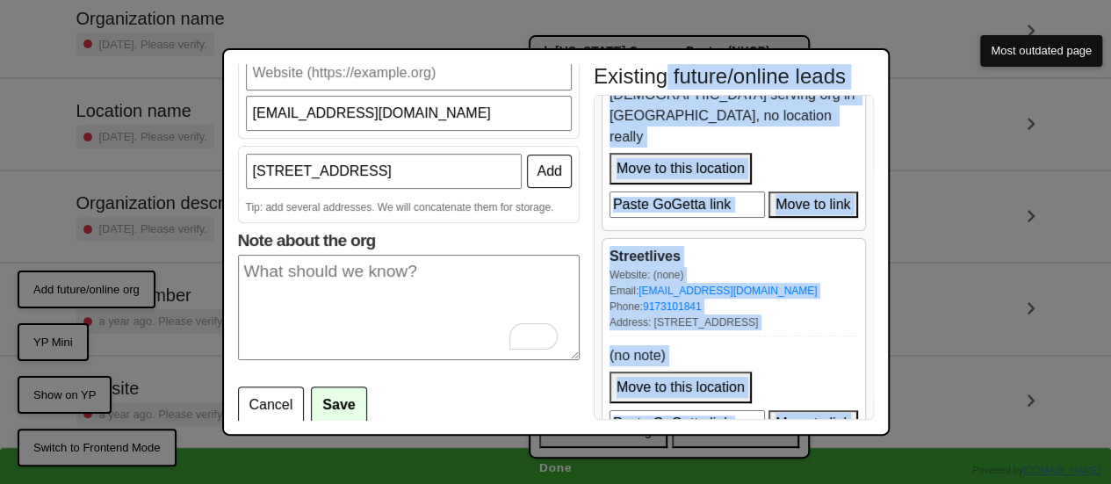
drag, startPoint x: 669, startPoint y: 73, endPoint x: 448, endPoint y: 34, distance: 224.6
click at [448, 34] on div "Add future/online org Organization name Streetlives At least one required: 9173…" at bounding box center [555, 242] width 1111 height 484
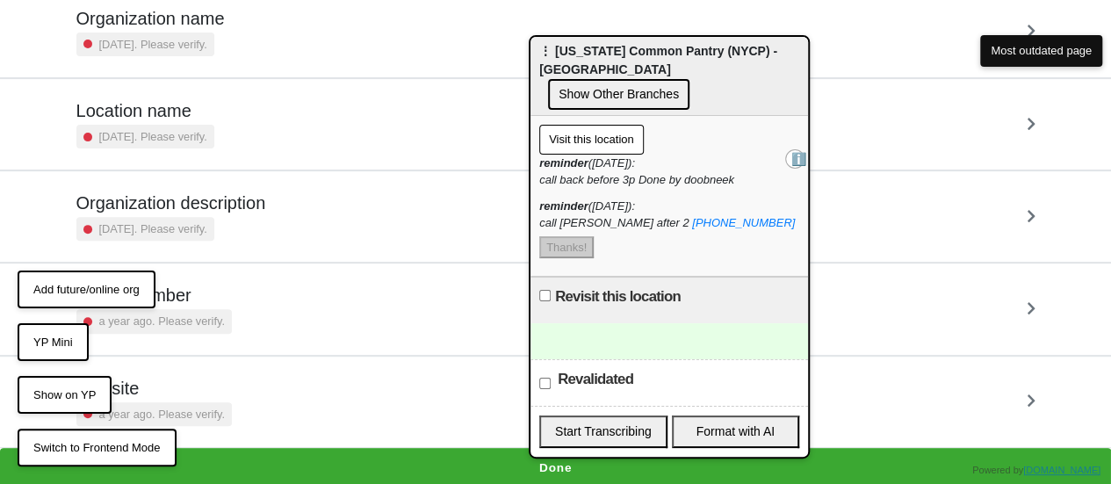
click at [69, 289] on button "Add future/online org" at bounding box center [87, 289] width 138 height 39
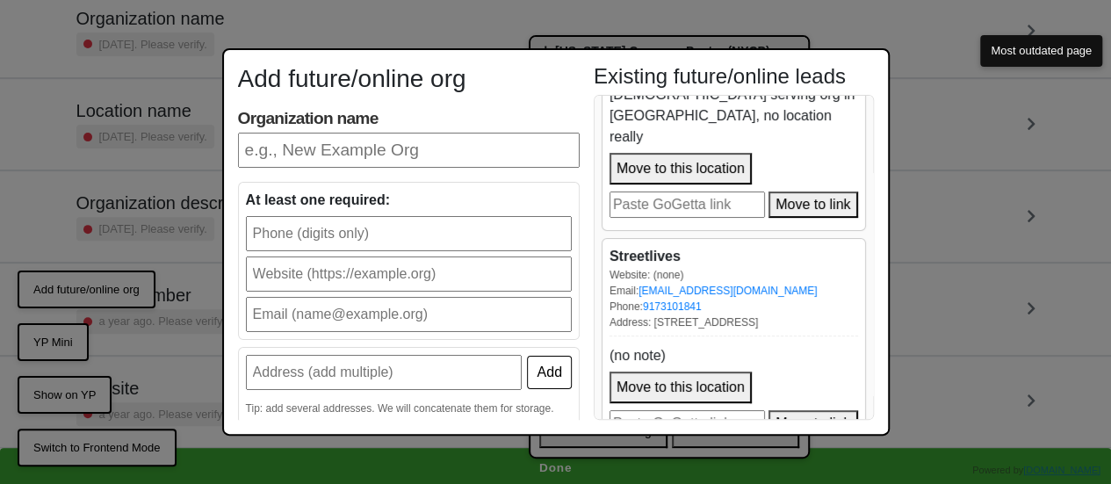
click at [688, 371] on button "Move to this location" at bounding box center [680, 387] width 142 height 32
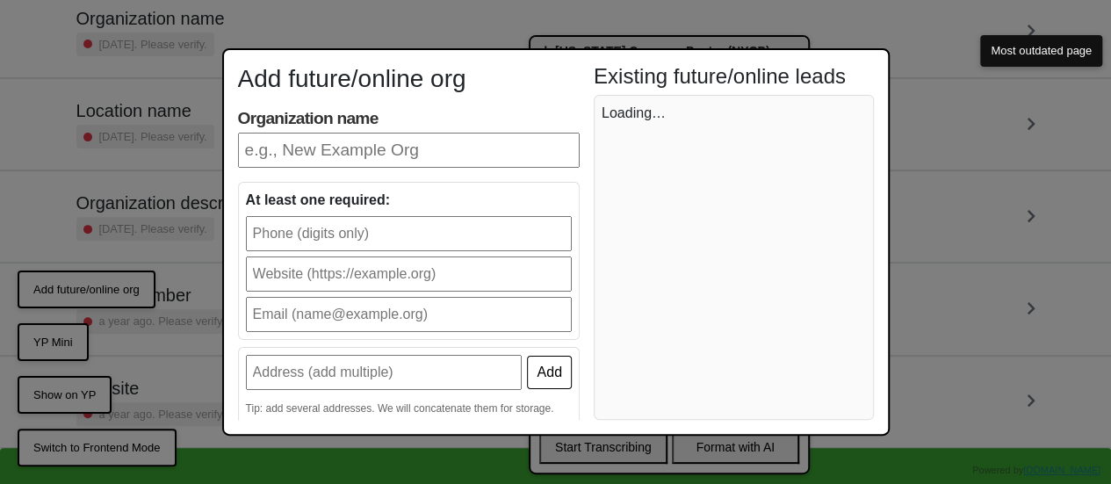
scroll to position [0, 0]
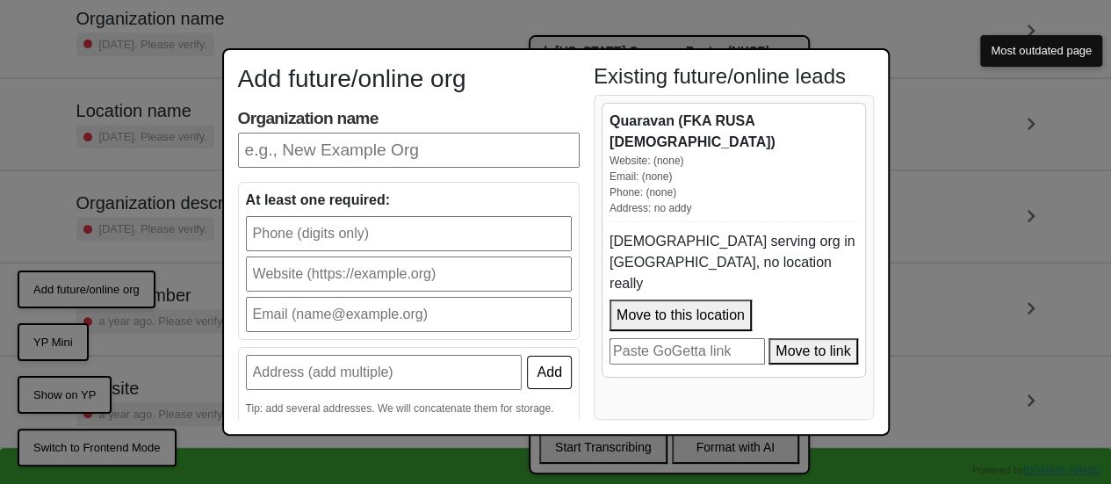
click at [658, 37] on div "Add future/online org Organization name At least one required: Add Tip: add sev…" at bounding box center [555, 242] width 1111 height 484
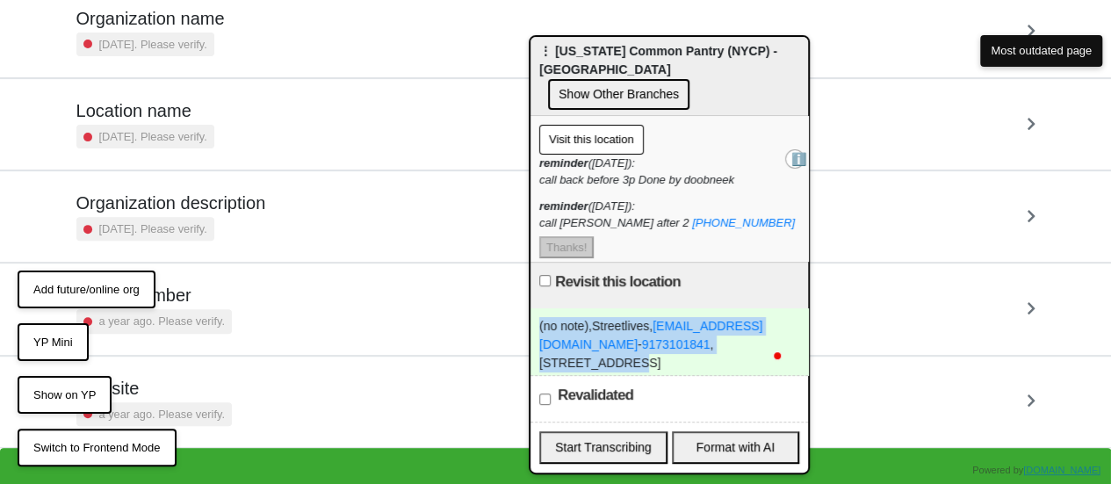
drag, startPoint x: 574, startPoint y: 336, endPoint x: 524, endPoint y: 316, distance: 54.0
click at [524, 316] on body "<Back Location Info Progress 0 / 6 completed Check all these details on this lo…" at bounding box center [555, 124] width 1111 height 730
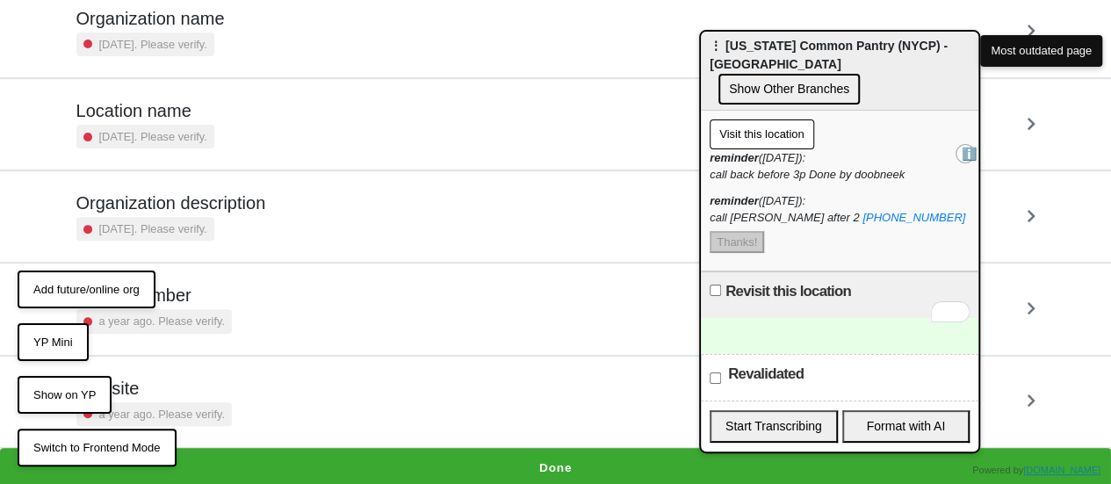
drag, startPoint x: 576, startPoint y: 54, endPoint x: 791, endPoint y: 54, distance: 215.1
click at [791, 54] on span "⋮ [US_STATE] Common Pantry (NYCP) - [GEOGRAPHIC_DATA]" at bounding box center [828, 55] width 238 height 32
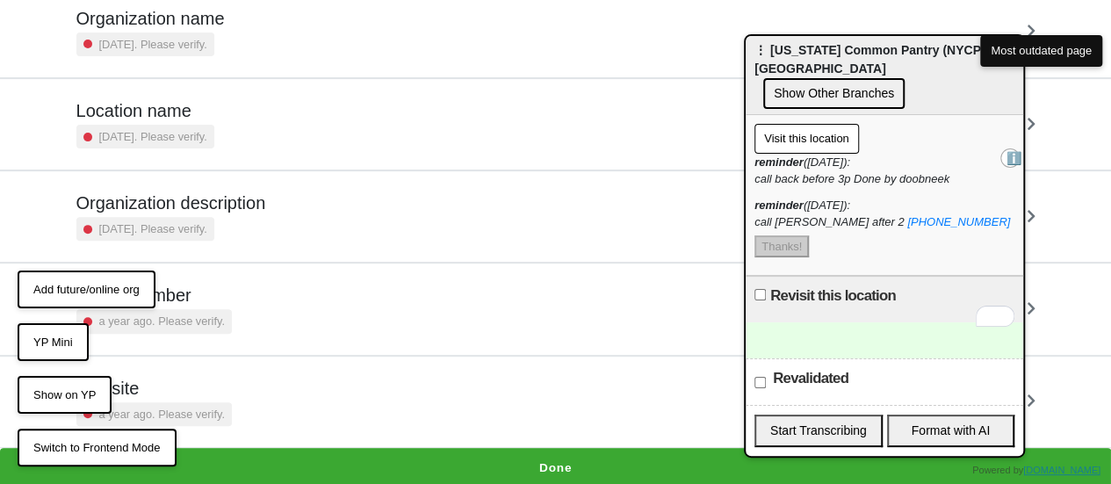
click at [982, 132] on div "Visit this location" at bounding box center [884, 139] width 260 height 30
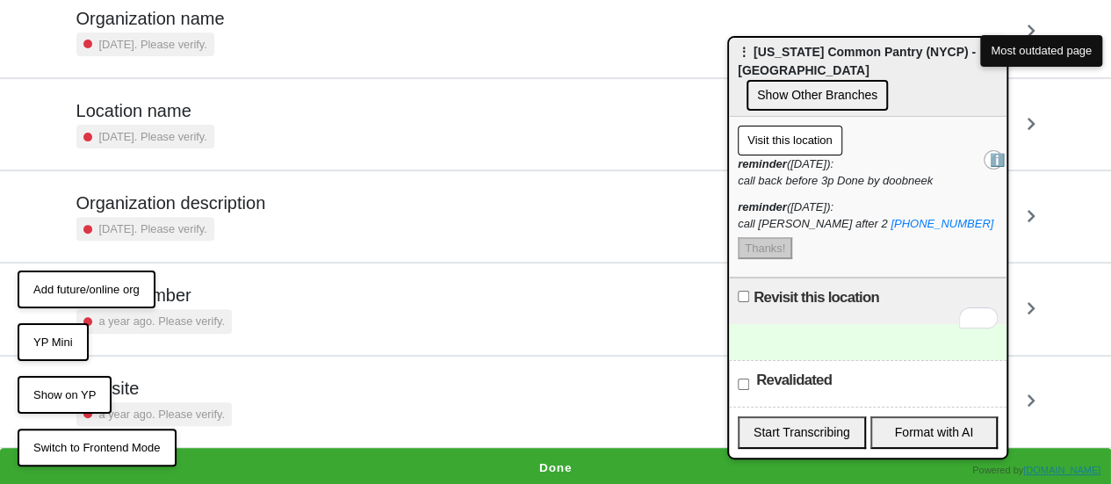
drag, startPoint x: 852, startPoint y: 47, endPoint x: 769, endPoint y: 89, distance: 93.1
click at [766, 77] on span "⋮ [US_STATE] Common Pantry (NYCP) - [GEOGRAPHIC_DATA]" at bounding box center [856, 61] width 238 height 32
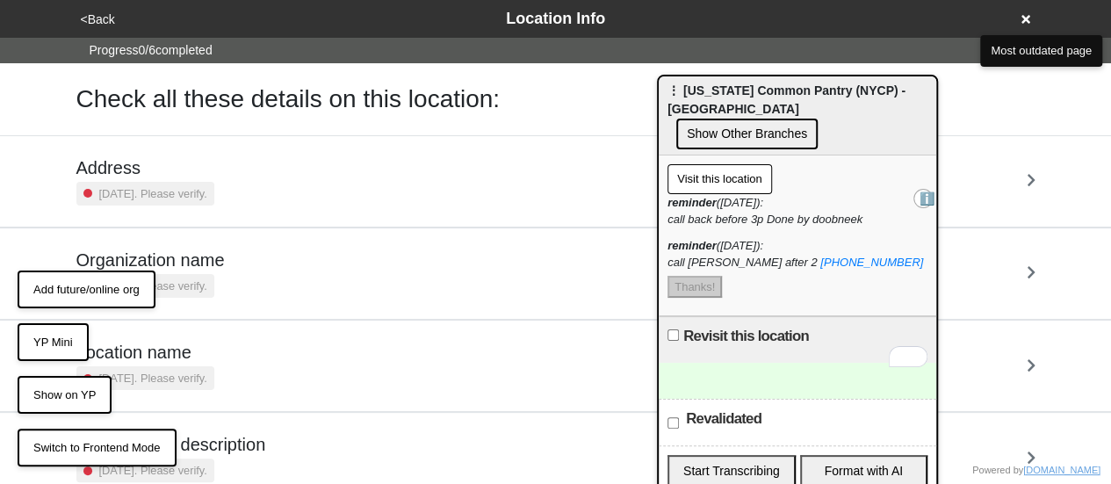
click at [817, 119] on button "Show Other Branches" at bounding box center [746, 134] width 141 height 31
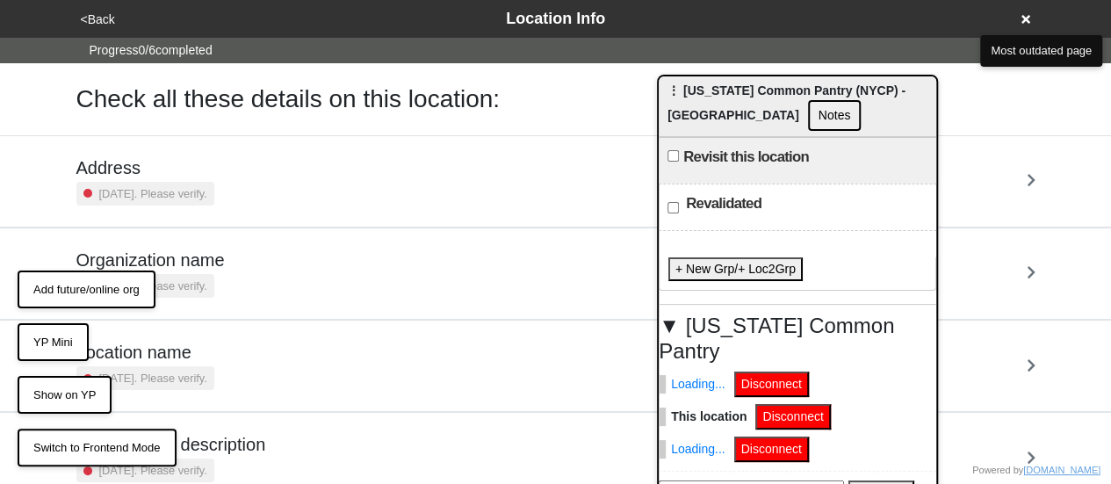
scroll to position [61, 0]
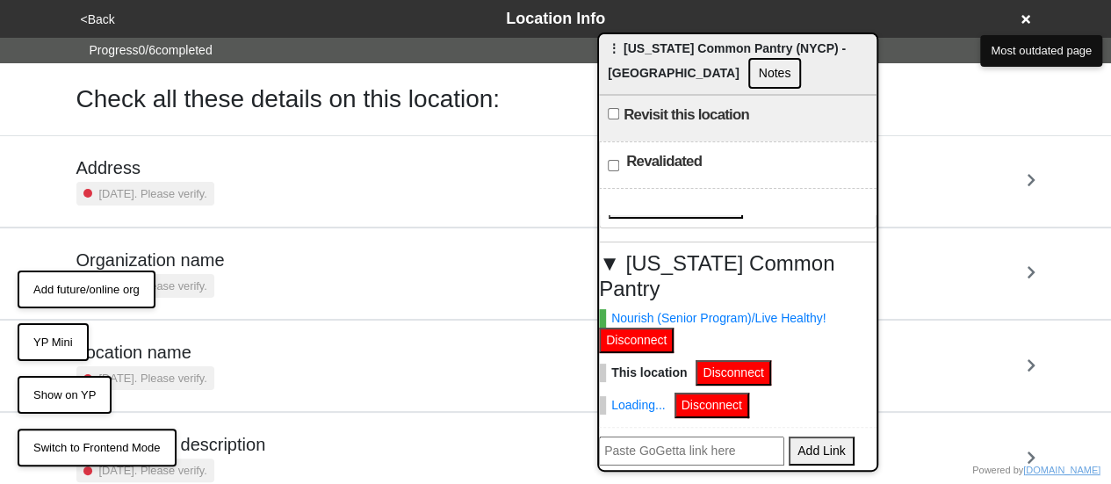
drag, startPoint x: 815, startPoint y: 101, endPoint x: 748, endPoint y: 40, distance: 90.7
click at [748, 40] on div "⋮ New York Common Pantry (NYCP) - Manhattan Notes" at bounding box center [737, 64] width 277 height 61
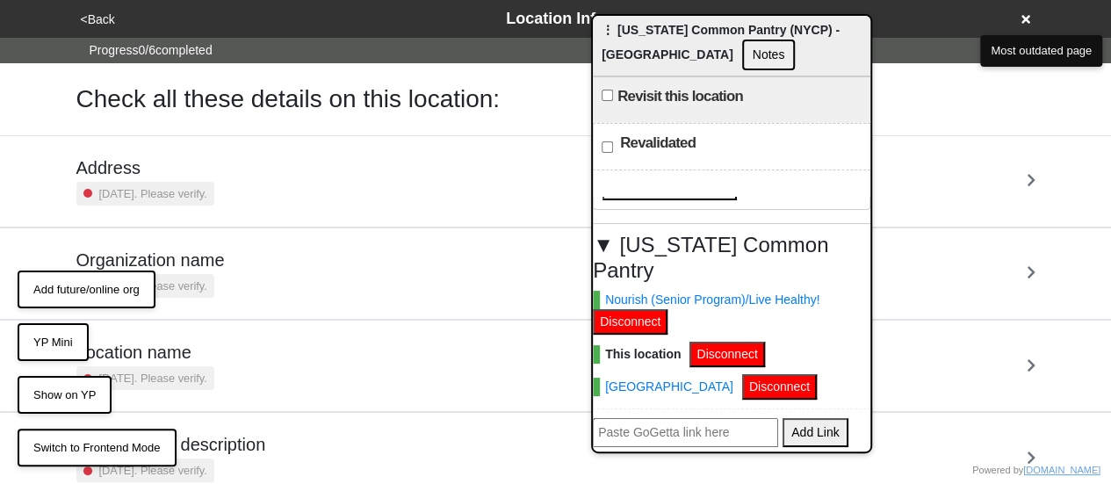
click at [742, 49] on button "Notes" at bounding box center [769, 55] width 54 height 31
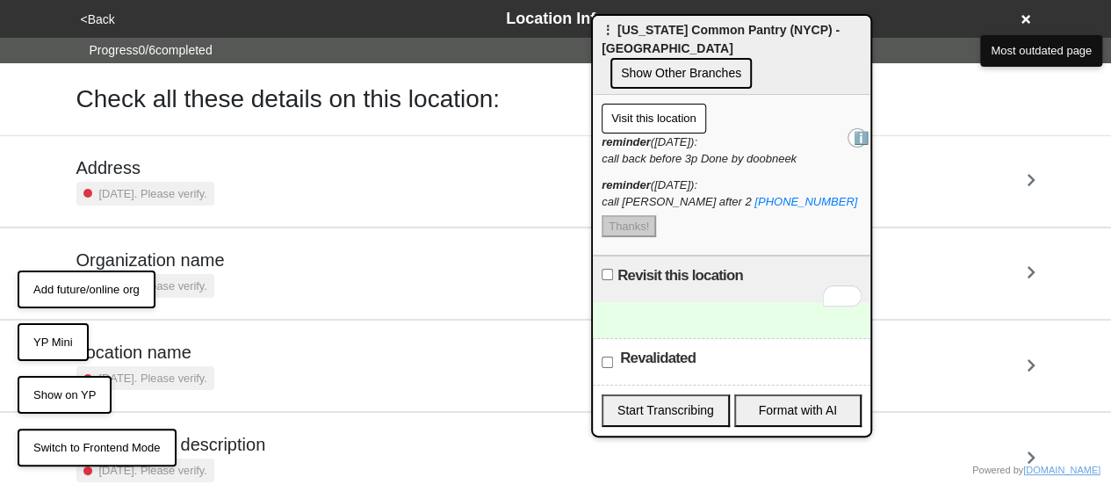
click at [662, 104] on button "Visit this location" at bounding box center [653, 119] width 104 height 30
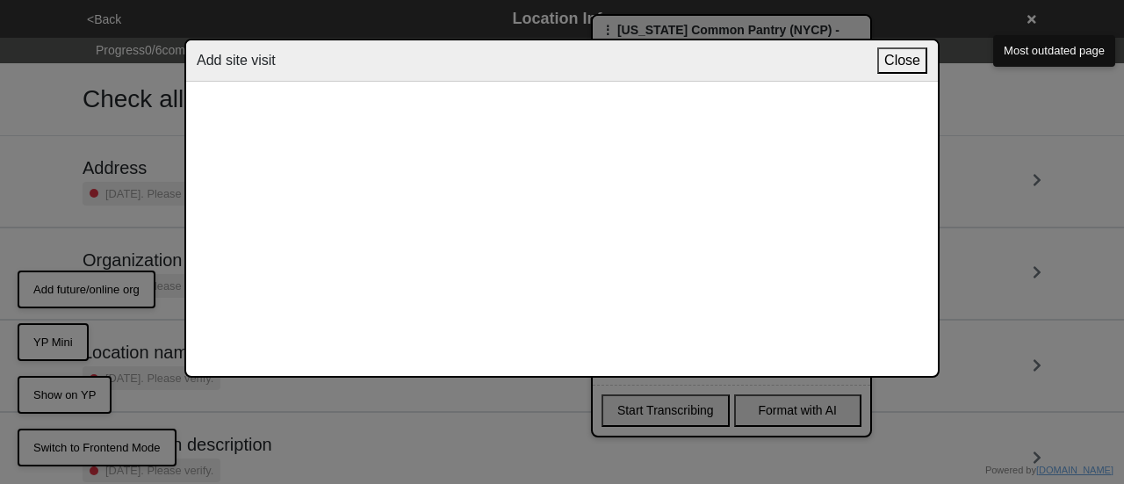
click at [903, 57] on button "Close" at bounding box center [902, 60] width 50 height 26
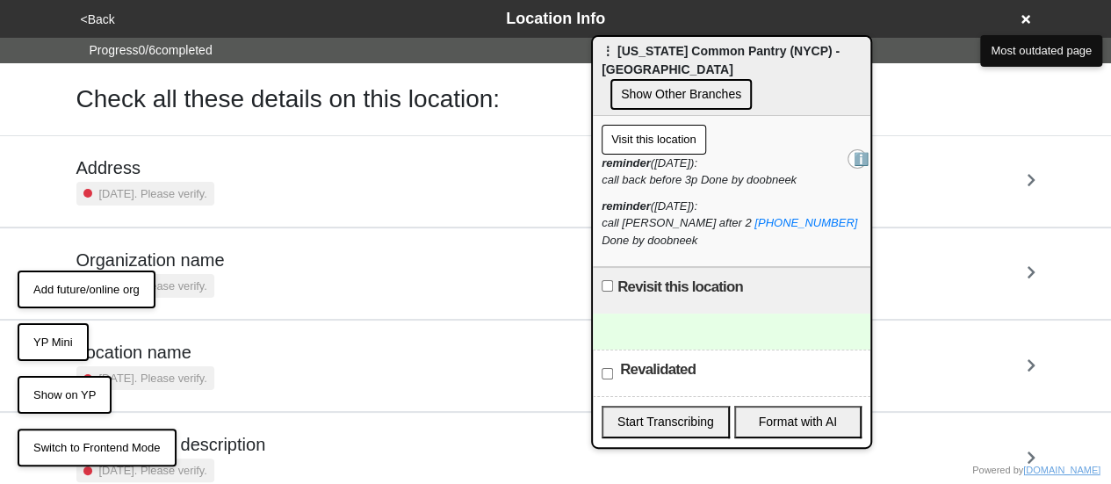
click at [664, 125] on button "Visit this location" at bounding box center [653, 140] width 104 height 30
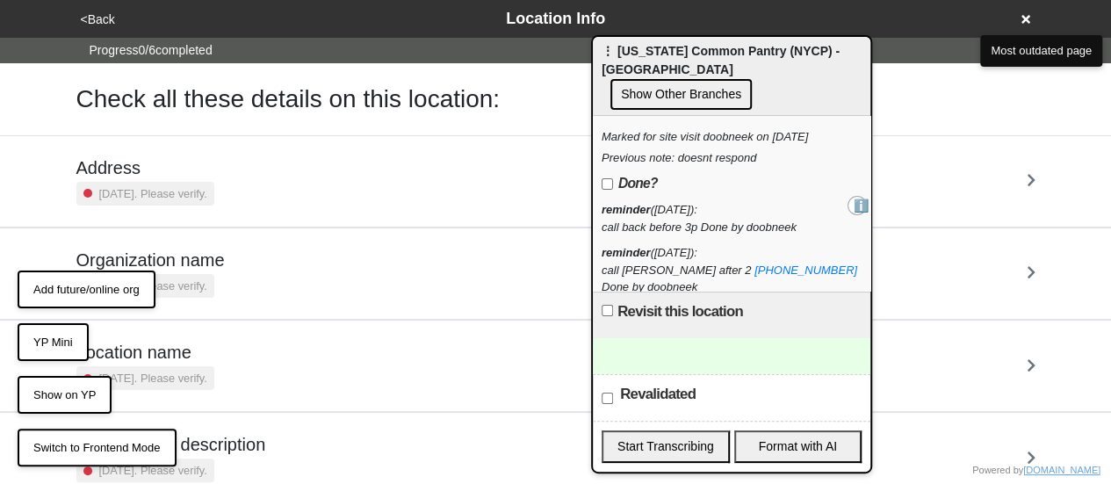
click at [606, 128] on div "Marked for site visit doobneek on [DATE]" at bounding box center [731, 137] width 260 height 18
click at [669, 128] on div "Marked for site visit doobneek on [DATE]" at bounding box center [731, 137] width 260 height 18
drag, startPoint x: 776, startPoint y: 116, endPoint x: 790, endPoint y: 134, distance: 23.2
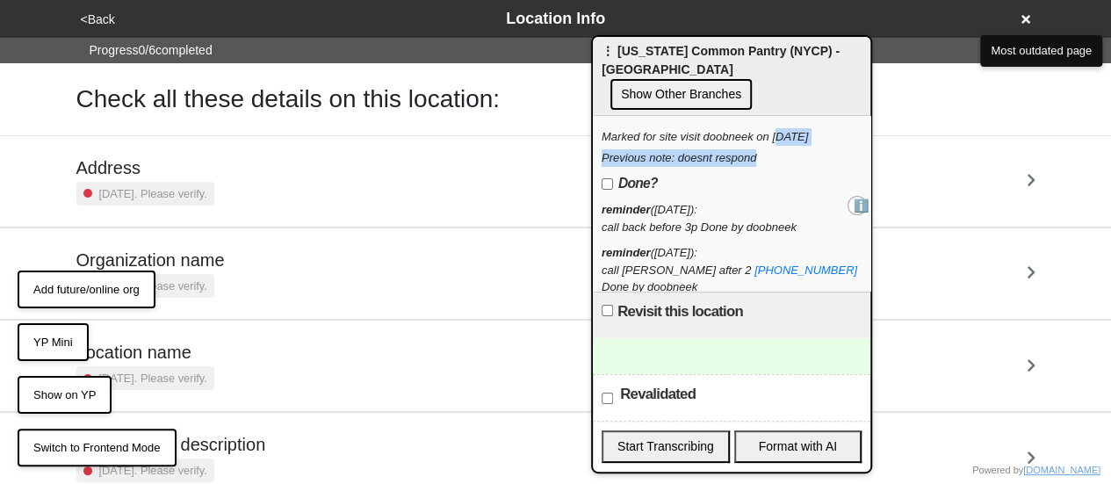
click at [806, 134] on div "Marked for site visit doobneek on [DATE] Previous note: doesnt respond Done?" at bounding box center [731, 164] width 260 height 73
click at [732, 149] on div "Previous note: doesnt respond" at bounding box center [731, 158] width 260 height 18
click at [625, 201] on div "reminder ([DATE]): call back before 3p Done by doobneek" at bounding box center [731, 218] width 260 height 34
click at [1025, 15] on icon at bounding box center [1025, 19] width 9 height 12
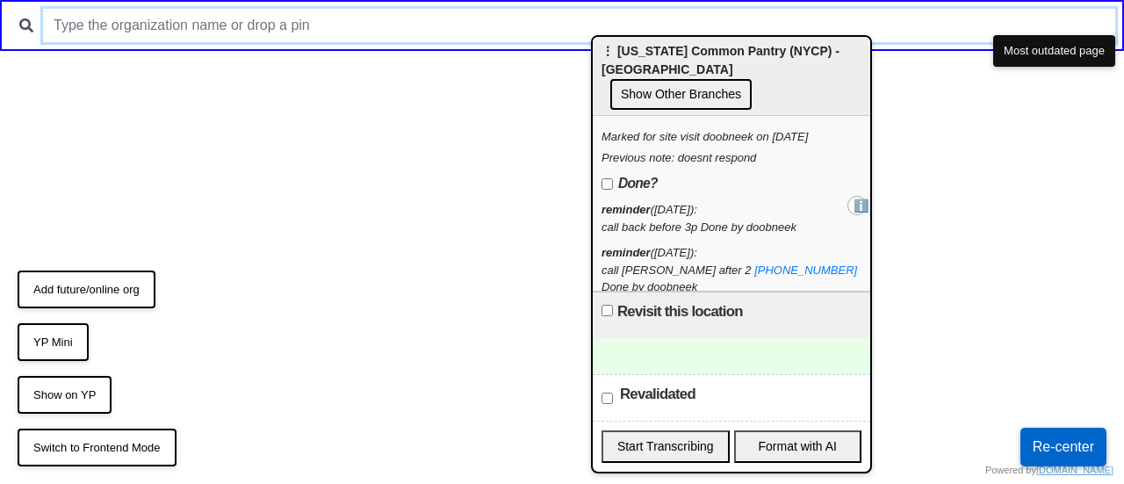
click at [334, 22] on input "text" at bounding box center [579, 25] width 1072 height 33
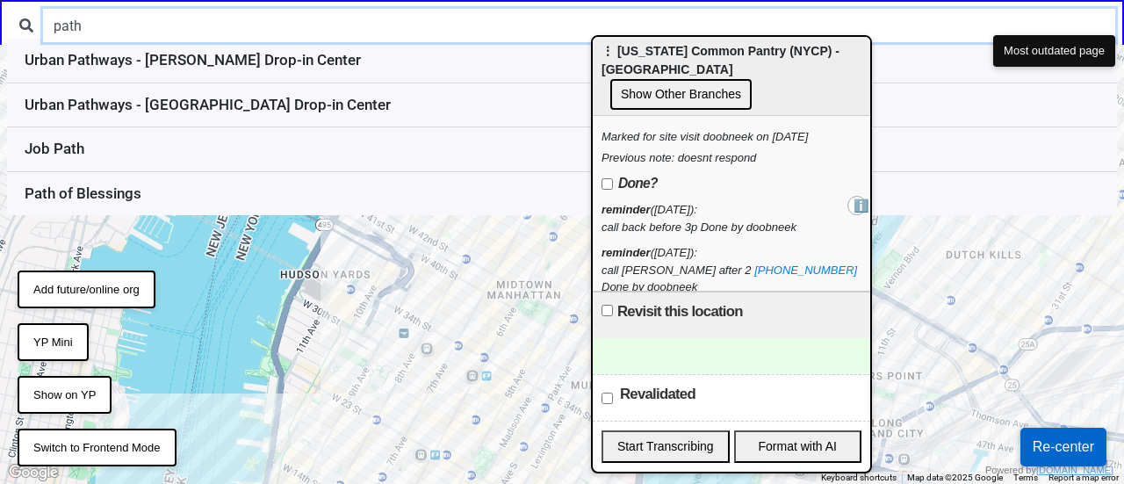
click at [123, 27] on input "path" at bounding box center [579, 25] width 1072 height 33
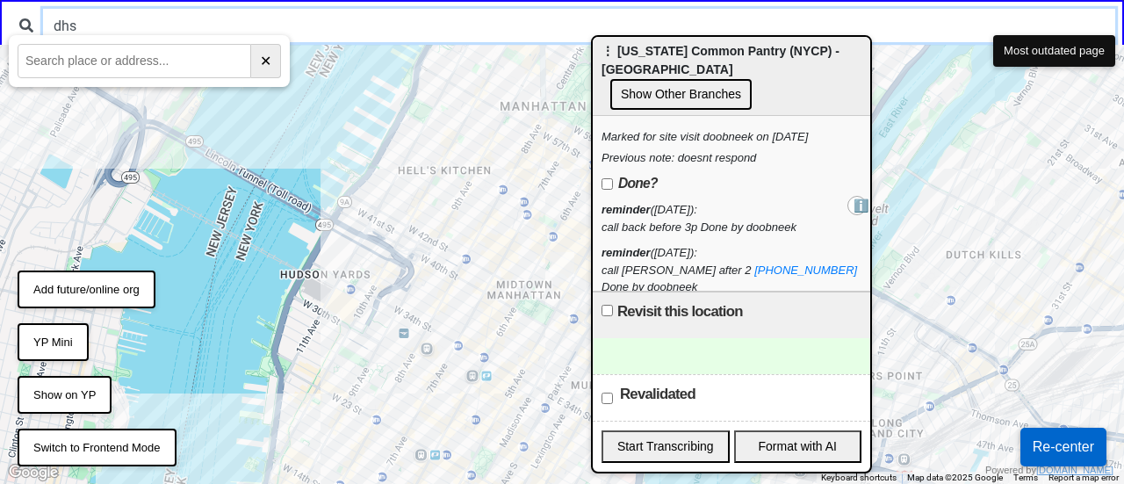
click at [302, 32] on input "dhs" at bounding box center [579, 25] width 1072 height 33
type input "dhs"
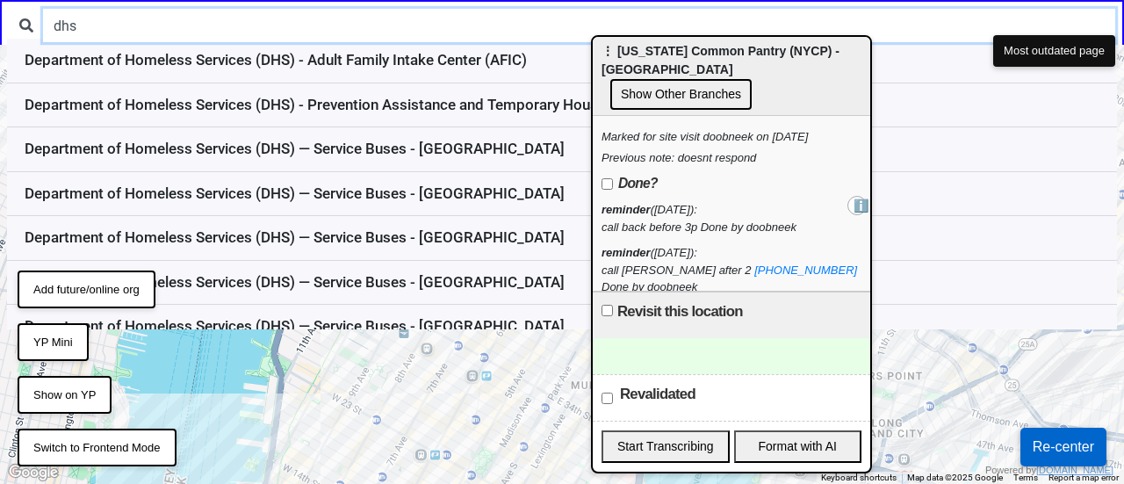
click at [246, 40] on input "dhs" at bounding box center [579, 25] width 1072 height 33
click at [248, 40] on input "dhs" at bounding box center [579, 25] width 1072 height 33
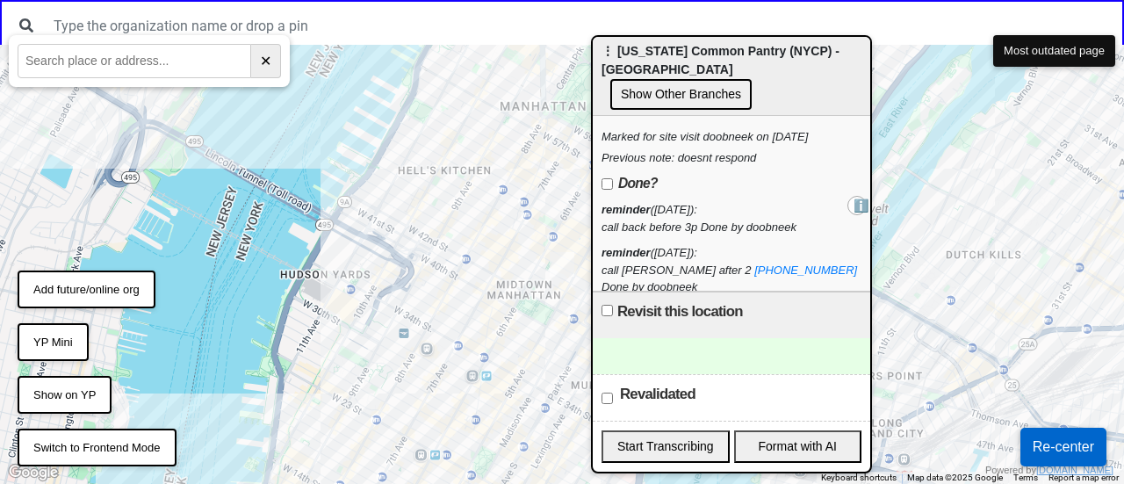
click at [173, 56] on input "text" at bounding box center [135, 61] width 234 height 34
type input "332 e 53"
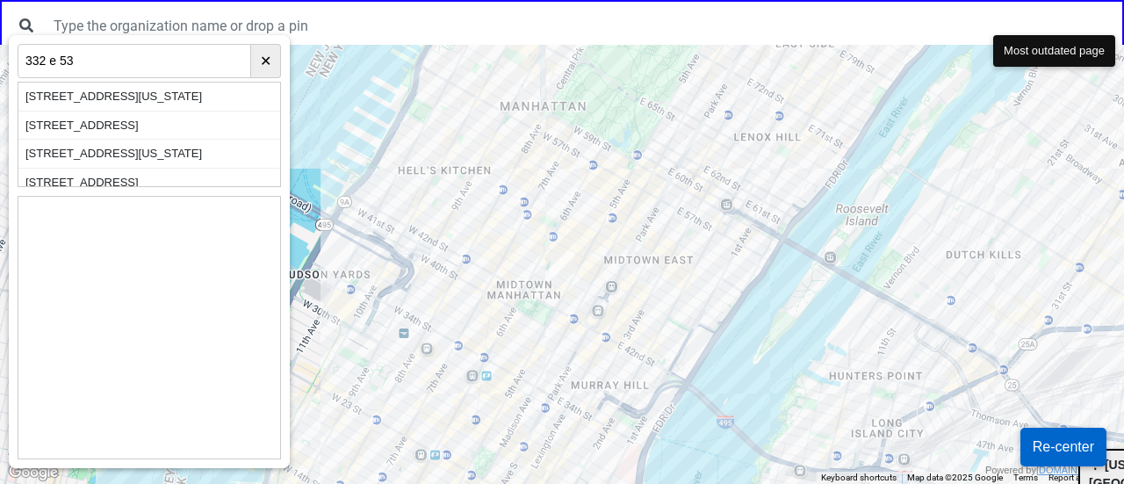
drag, startPoint x: 636, startPoint y: 57, endPoint x: 1119, endPoint y: 521, distance: 670.0
click at [1119, 0] on html "← Move left → Move right ↑ Move up ↓ Move down + Zoom in - Zoom out Home Jump l…" at bounding box center [562, 0] width 1124 height 0
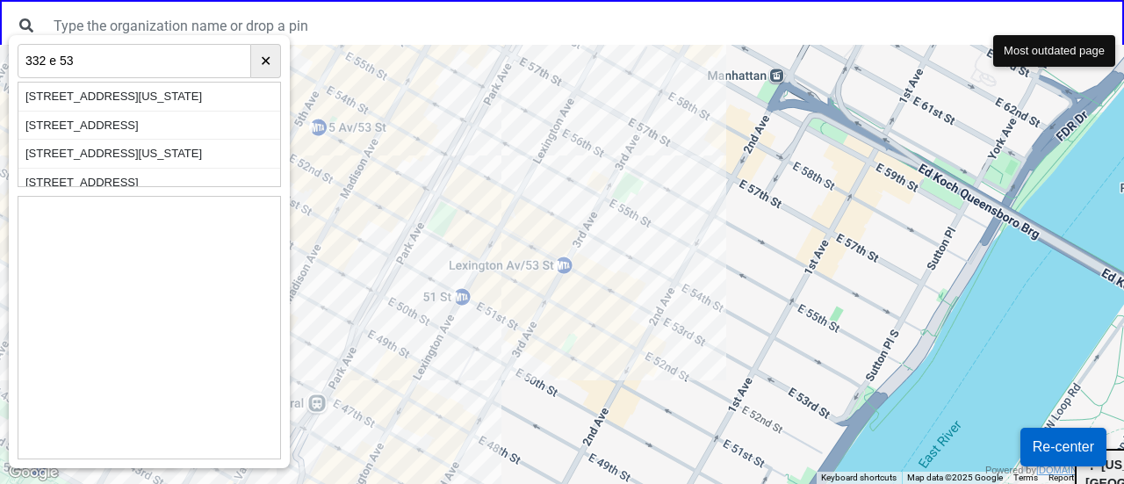
drag, startPoint x: 756, startPoint y: 239, endPoint x: 604, endPoint y: 329, distance: 176.8
click at [607, 331] on div at bounding box center [562, 264] width 1124 height 439
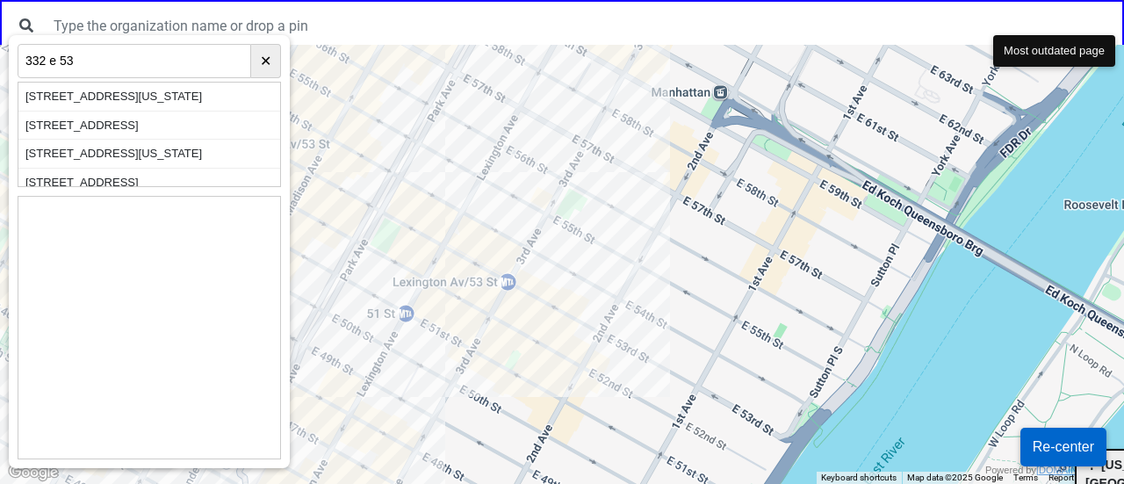
click at [195, 90] on div "[STREET_ADDRESS][US_STATE]" at bounding box center [149, 97] width 262 height 29
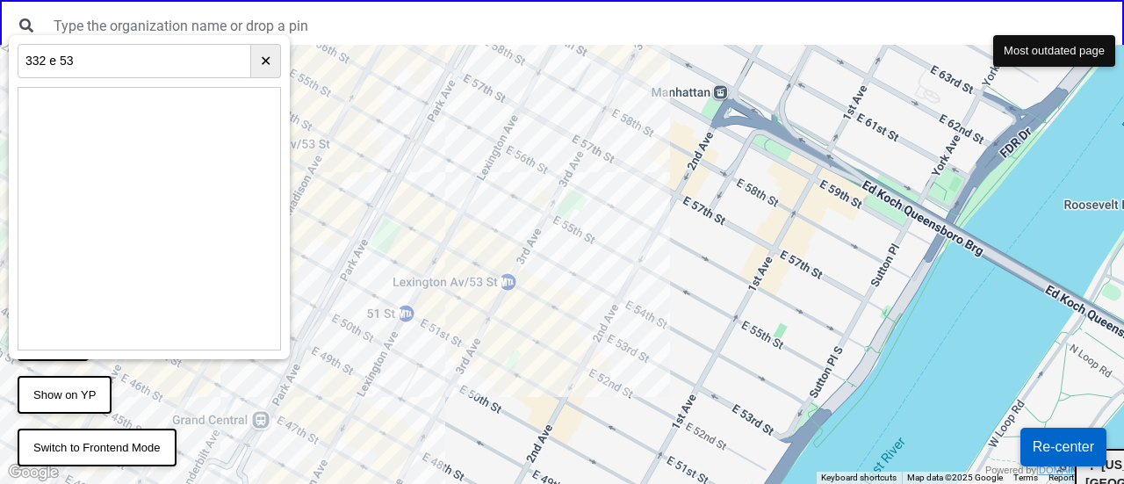
click at [138, 61] on input "332 e 53" at bounding box center [135, 61] width 234 height 34
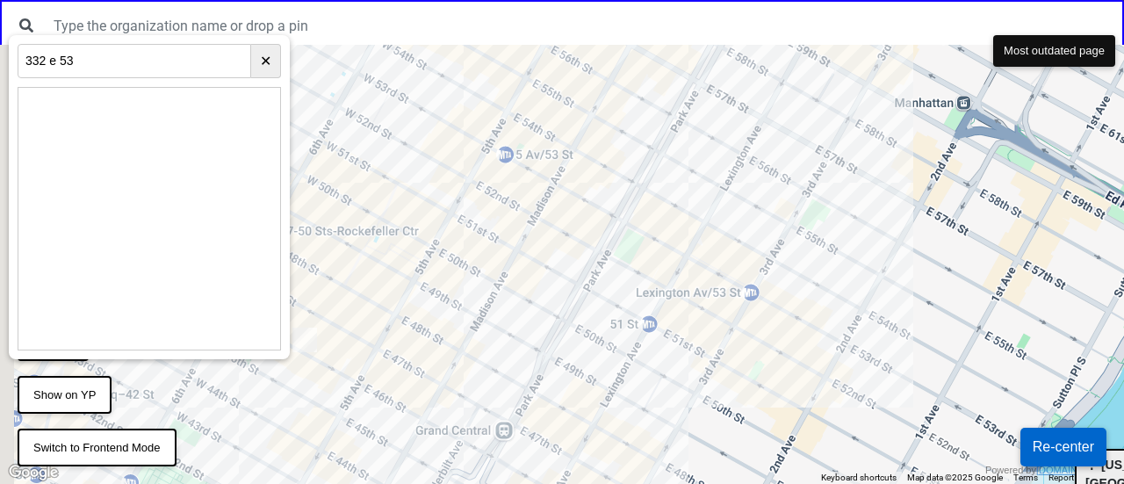
drag, startPoint x: 414, startPoint y: 223, endPoint x: 660, endPoint y: 234, distance: 247.0
click at [660, 234] on div at bounding box center [562, 264] width 1124 height 439
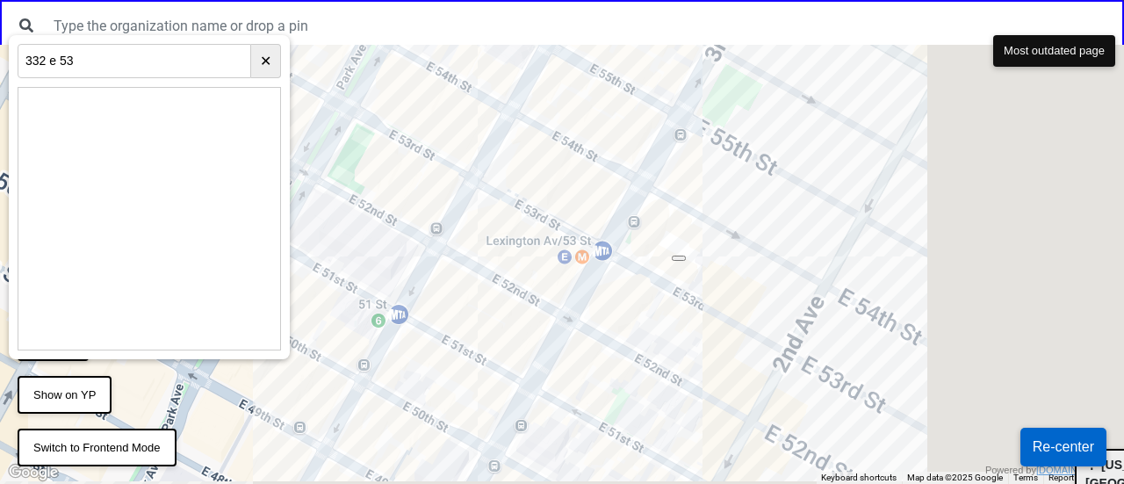
drag, startPoint x: 724, startPoint y: 253, endPoint x: 493, endPoint y: 208, distance: 235.2
click at [493, 208] on div at bounding box center [562, 264] width 1124 height 439
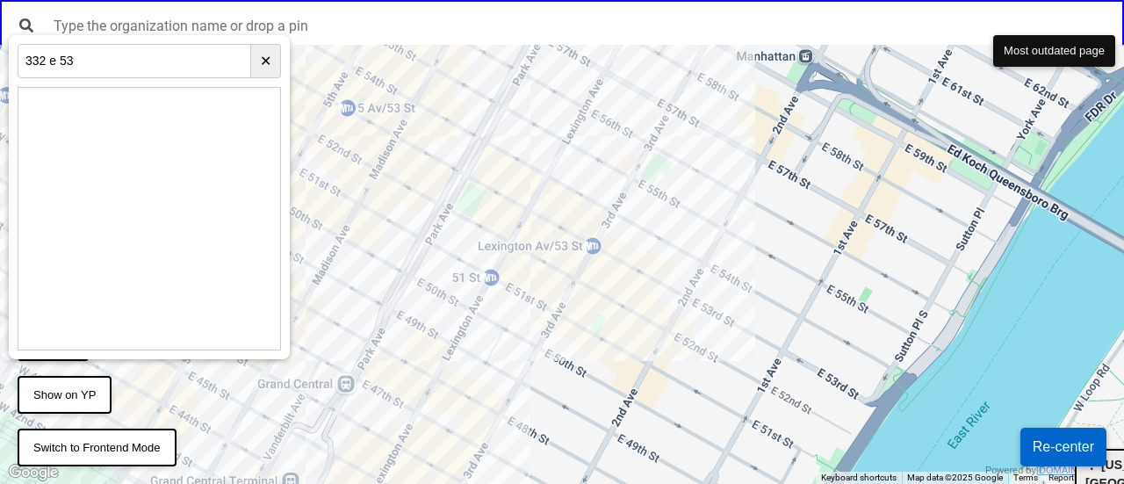
click at [265, 54] on button "✕" at bounding box center [266, 61] width 30 height 34
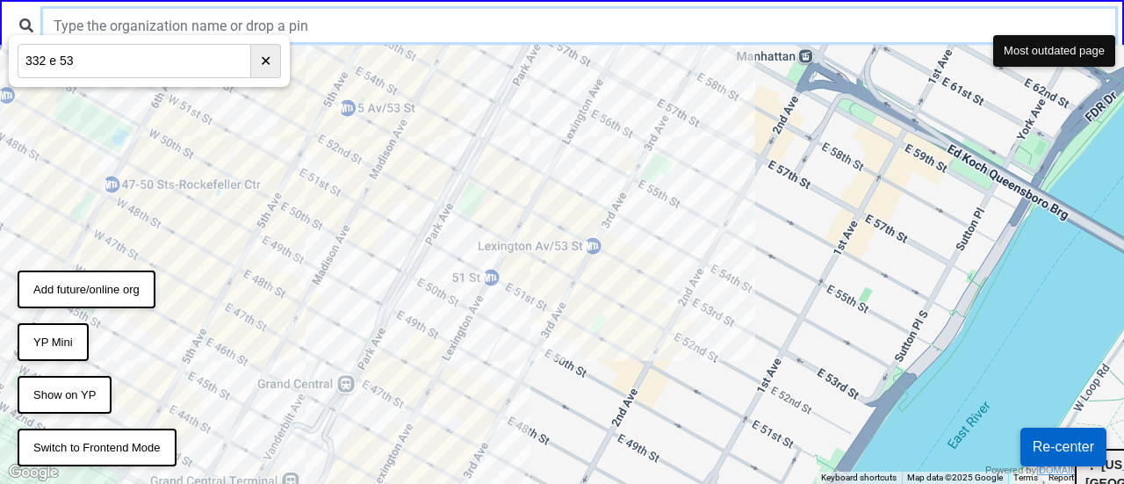
click at [126, 19] on input "text" at bounding box center [579, 25] width 1072 height 33
type input "h"
type input "d"
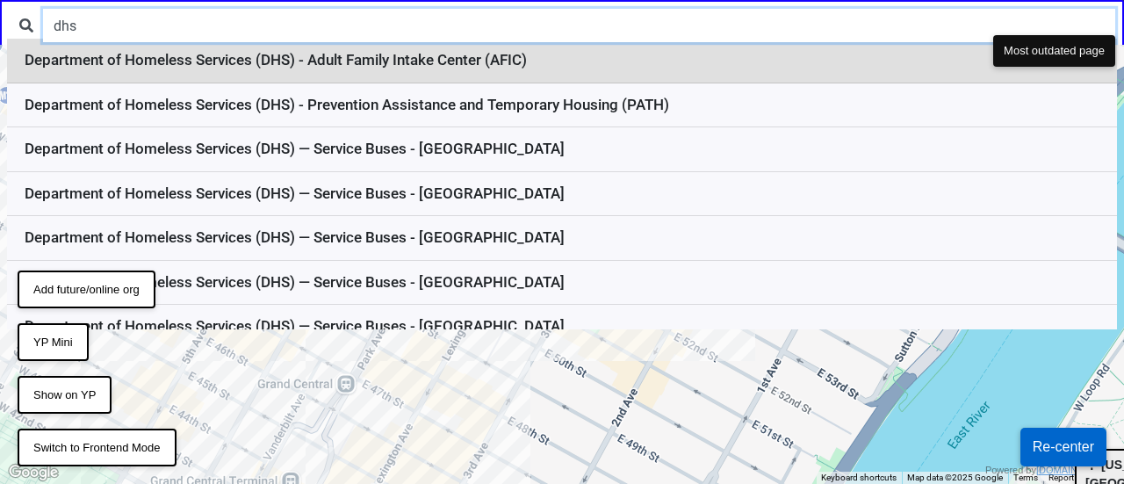
type input "dhs"
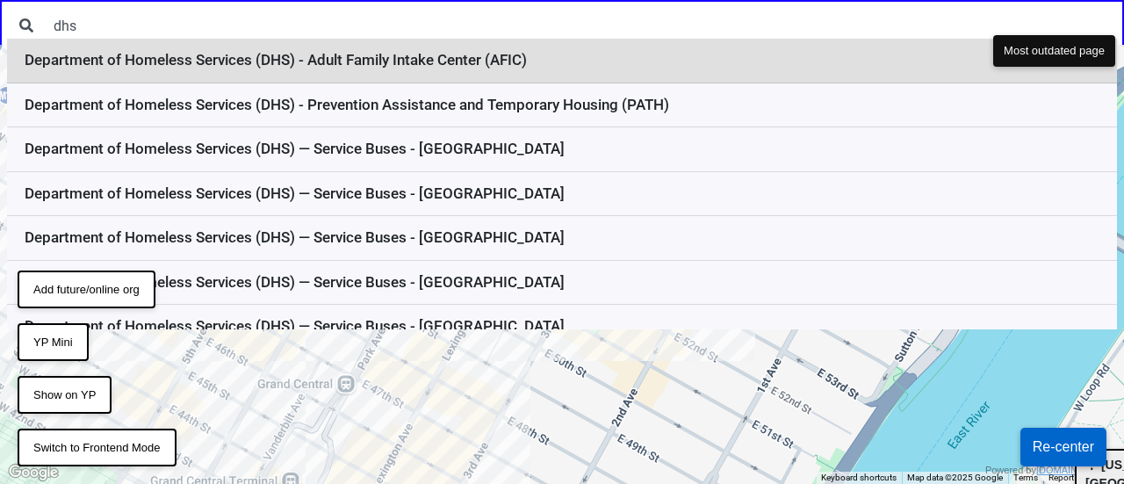
click at [113, 54] on li "Department of Homeless Services (DHS) - Adult Family Intake Center (AFIC)" at bounding box center [562, 61] width 1110 height 45
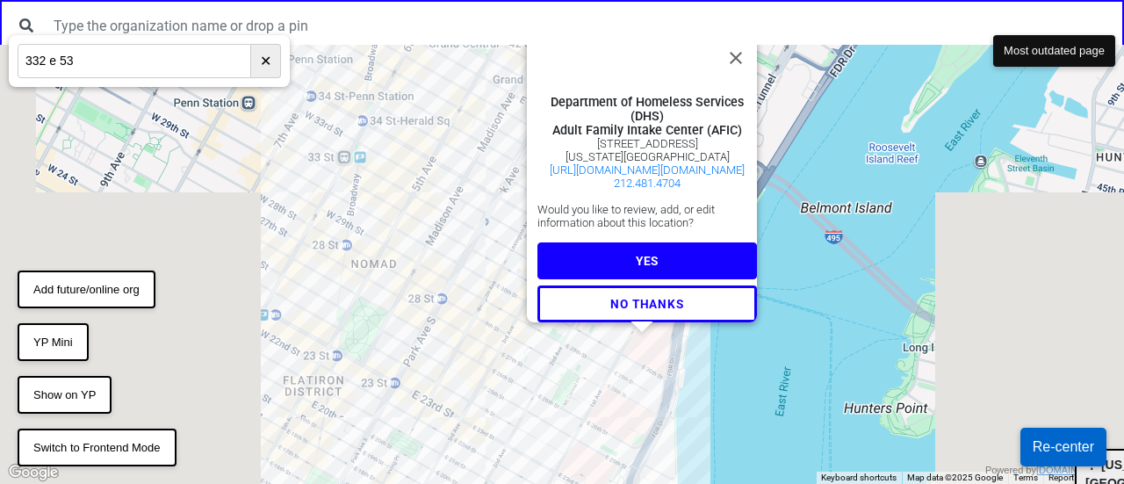
scroll to position [57, 0]
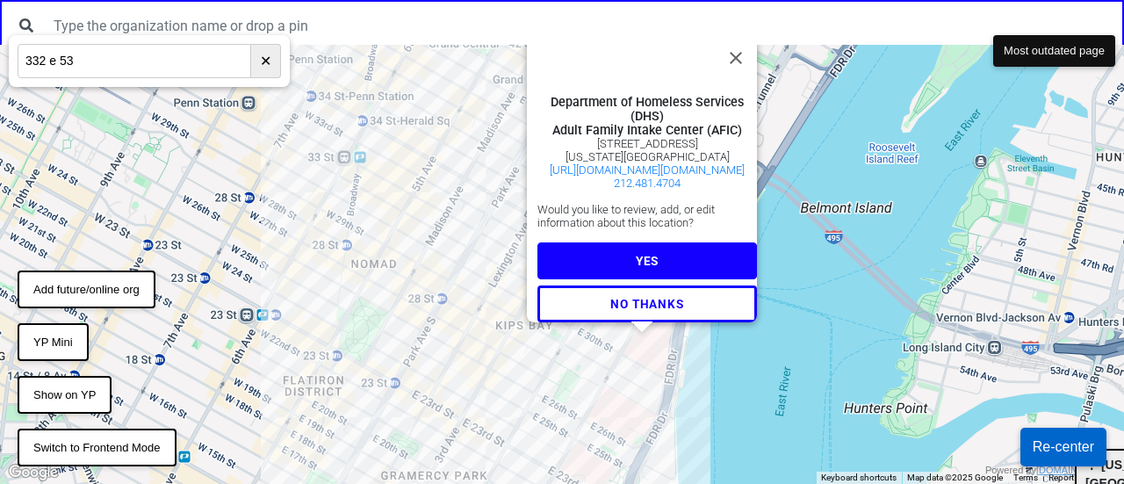
click at [636, 254] on span "YES" at bounding box center [647, 261] width 23 height 14
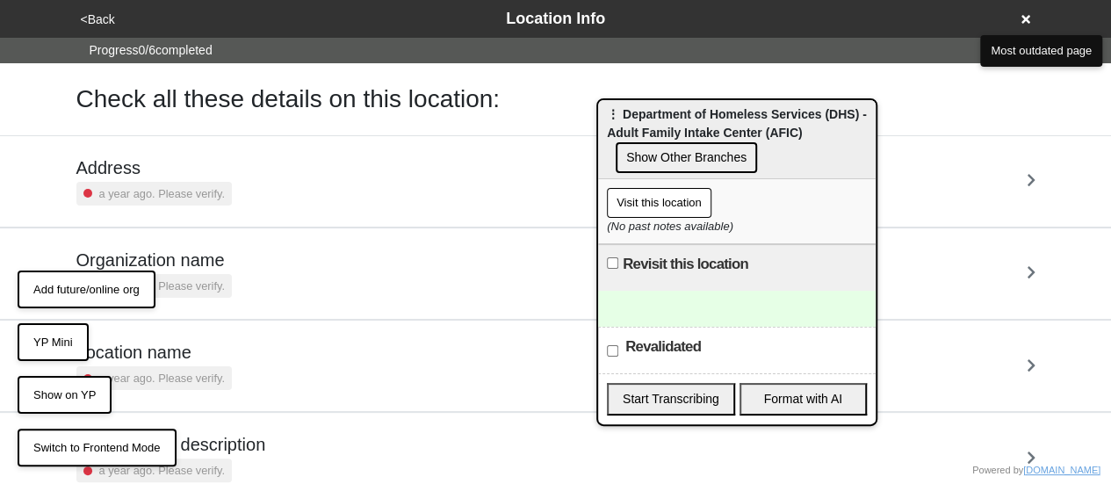
drag, startPoint x: 1097, startPoint y: 464, endPoint x: 579, endPoint y: 69, distance: 650.8
click at [607, 107] on span "⋮ Department of Homeless Services (DHS) - Adult Family Intake Center (AFIC)" at bounding box center [737, 123] width 260 height 32
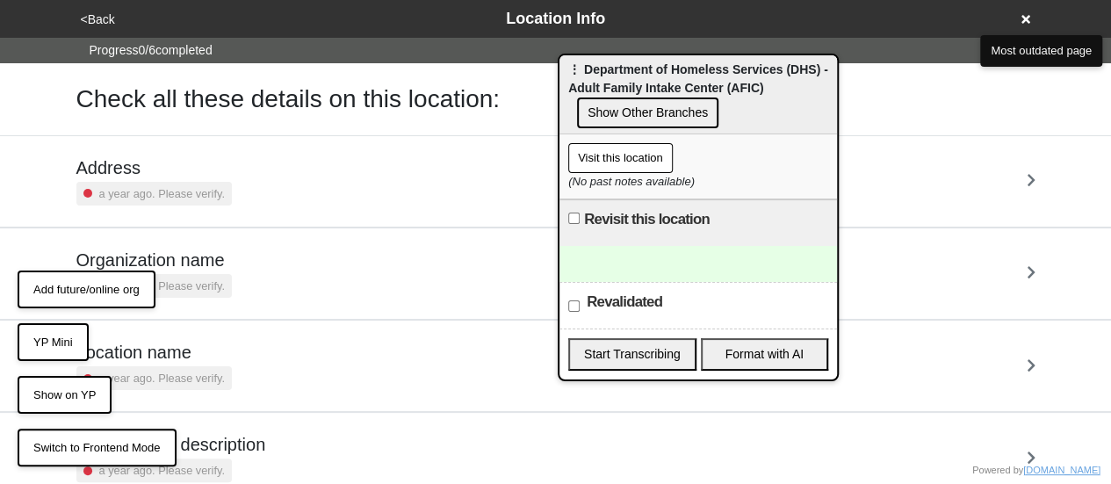
click at [608, 161] on button "Visit this location" at bounding box center [620, 158] width 104 height 30
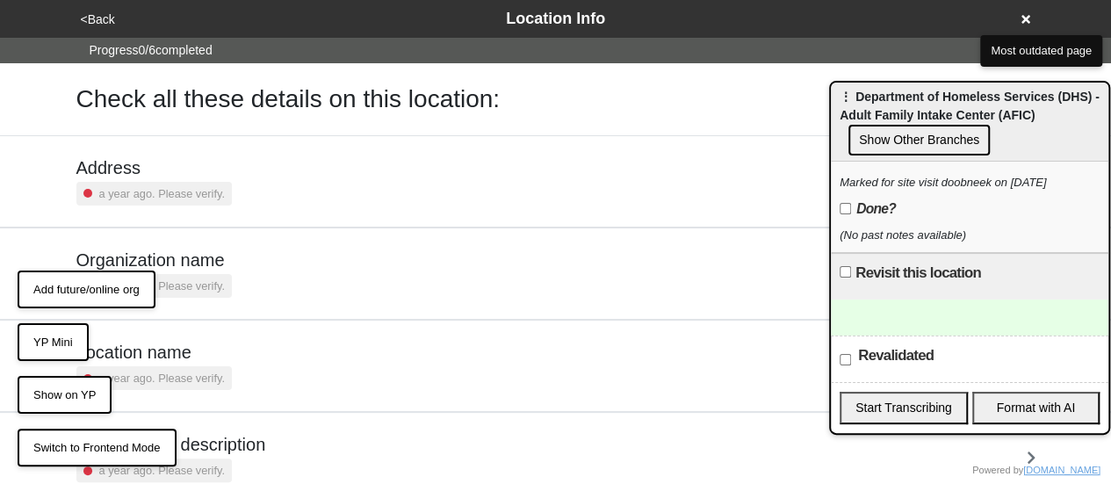
drag, startPoint x: 631, startPoint y: 83, endPoint x: 934, endPoint y: 103, distance: 303.5
click at [910, 111] on span "⋮ Department of Homeless Services (DHS) - Adult Family Intake Center (AFIC)" at bounding box center [969, 106] width 260 height 32
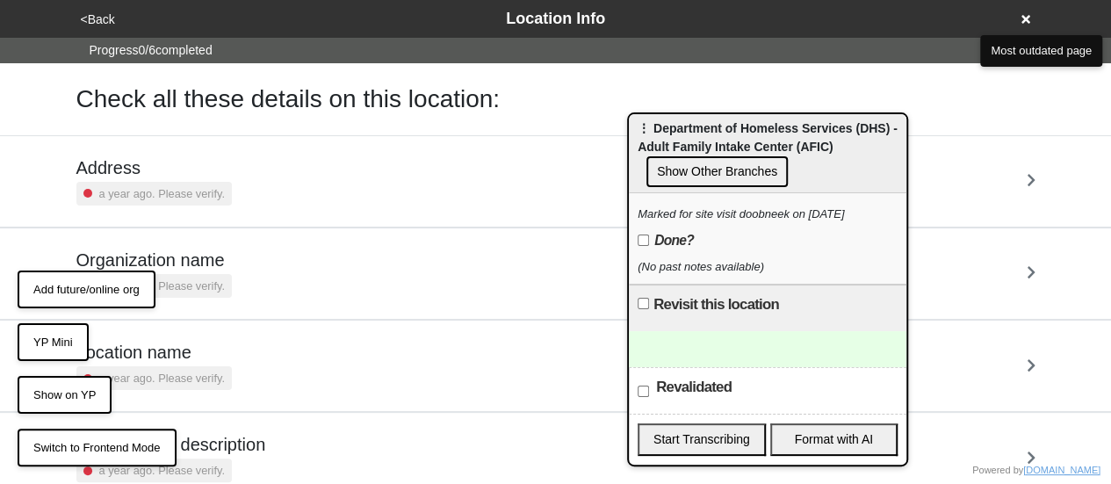
drag, startPoint x: 925, startPoint y: 120, endPoint x: 750, endPoint y: 138, distance: 176.5
click at [750, 138] on div "⋮ Department of Homeless Services (DHS) - Adult Family Intake Center (AFIC) Sho…" at bounding box center [767, 153] width 277 height 79
click at [643, 237] on input "Done?" at bounding box center [642, 239] width 11 height 11
checkbox input "true"
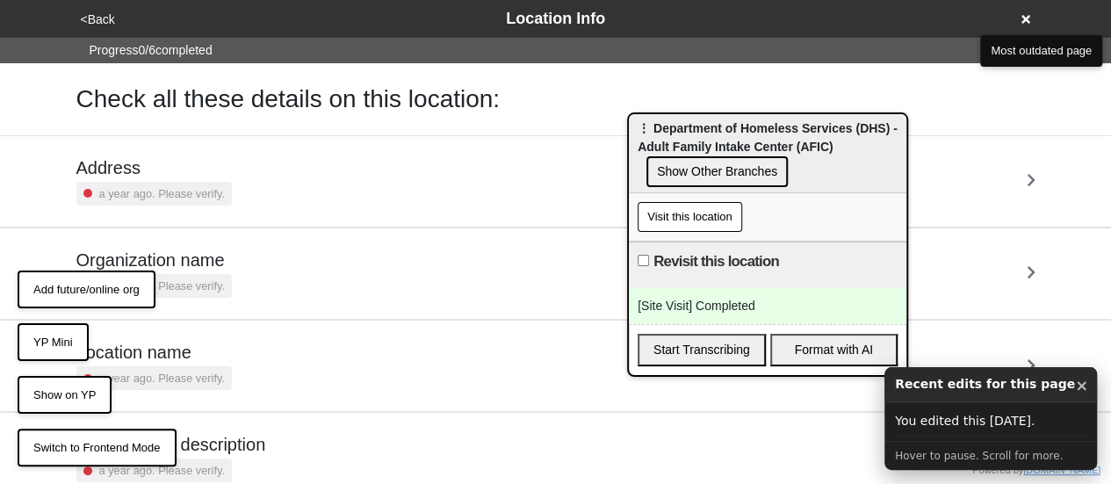
click at [694, 222] on button "Visit this location" at bounding box center [689, 217] width 104 height 30
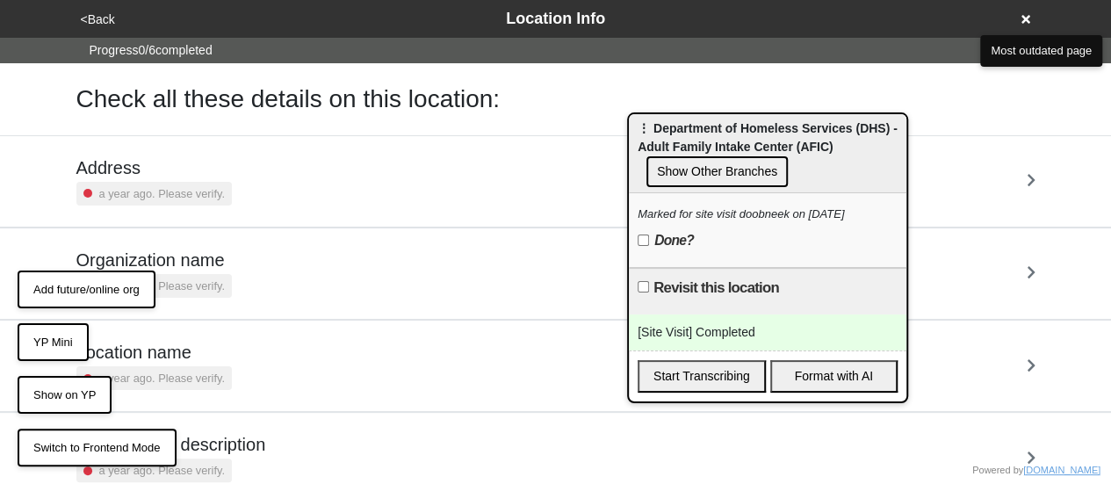
click at [121, 116] on div "Check all these details on this location:" at bounding box center [555, 99] width 1001 height 72
click at [708, 334] on div "[Site Visit] Completed" at bounding box center [767, 332] width 277 height 36
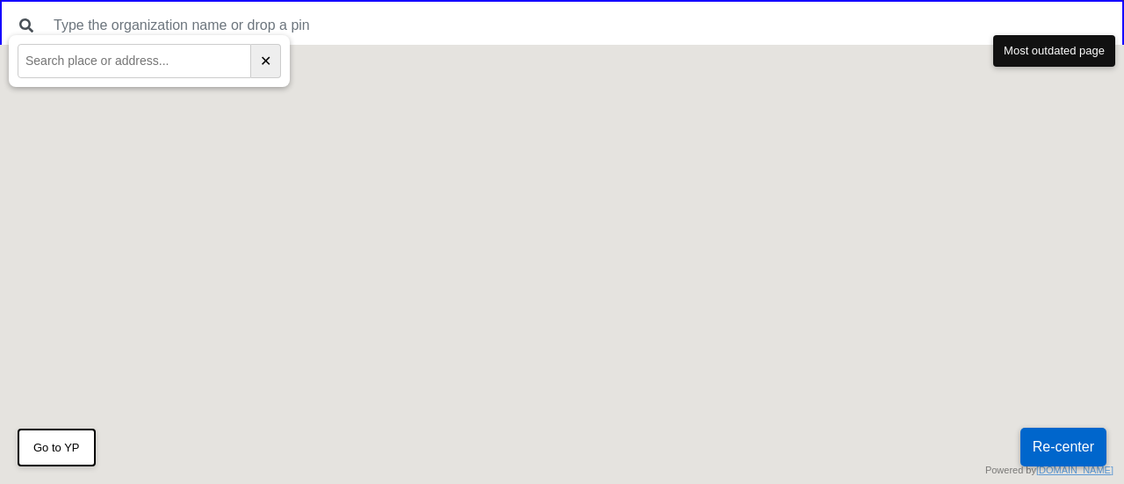
click at [234, 12] on input "text" at bounding box center [579, 25] width 1072 height 33
click at [228, 20] on input "text" at bounding box center [579, 25] width 1072 height 33
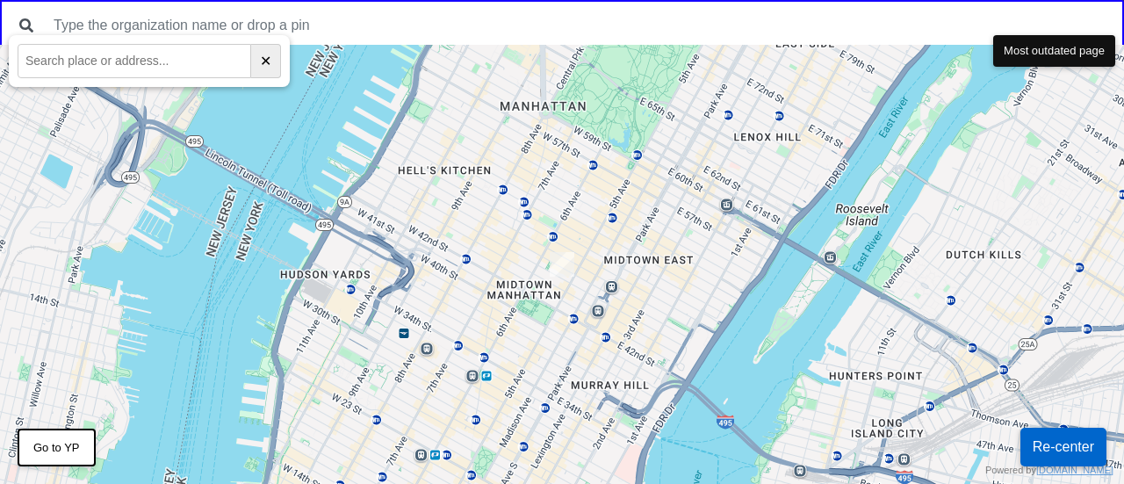
click at [212, 27] on input "text" at bounding box center [579, 25] width 1072 height 33
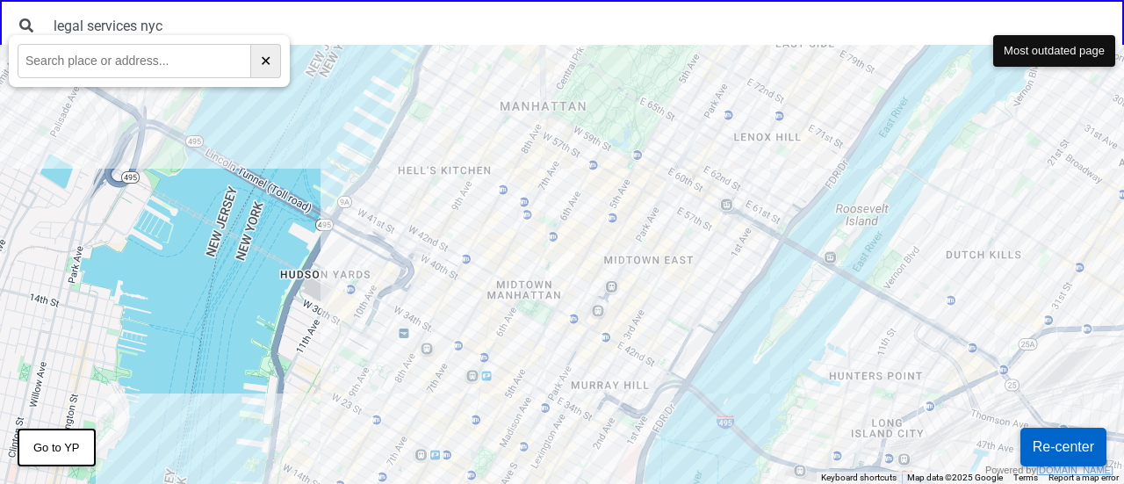
type input "legal services nyc"
